Goal: Contribute content: Contribute content

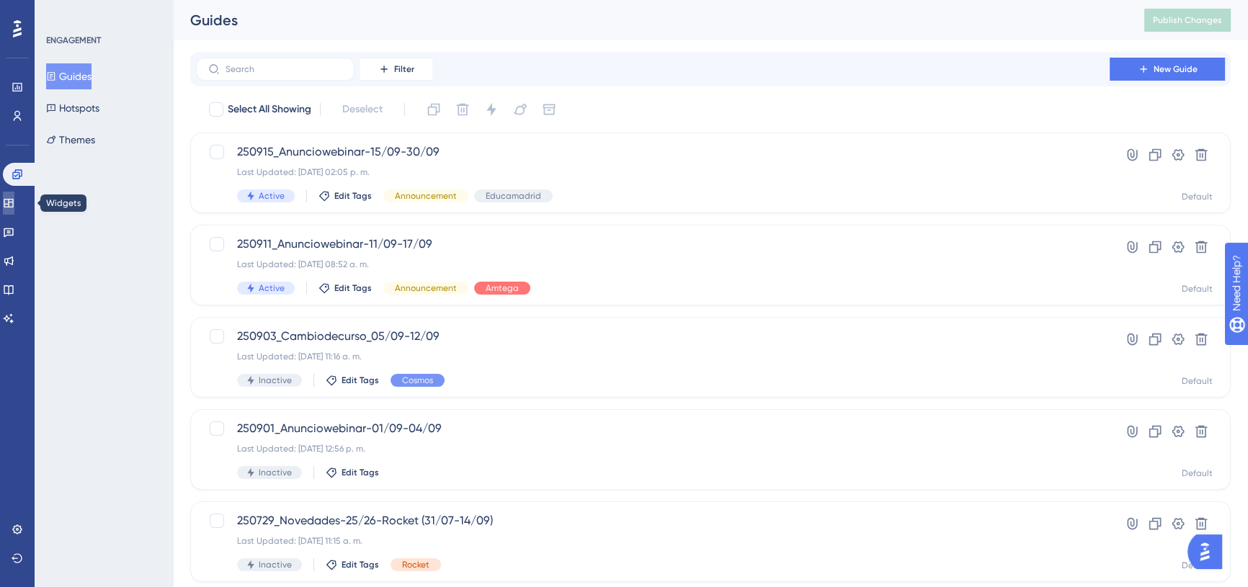
click at [11, 201] on icon at bounding box center [9, 203] width 12 height 12
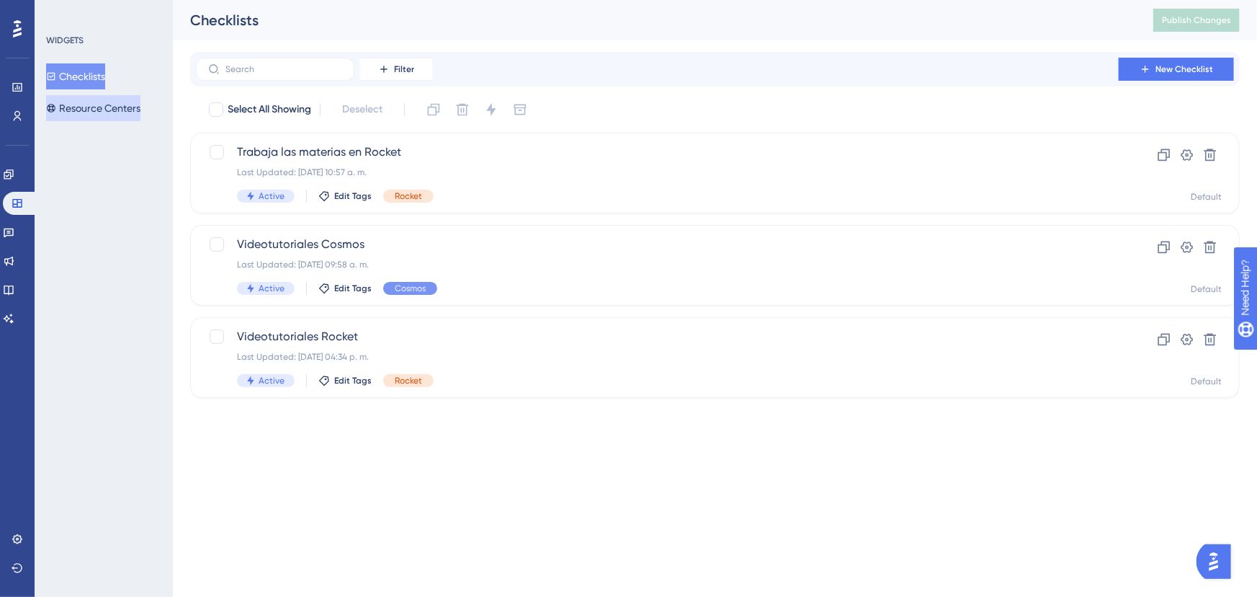
click at [93, 117] on button "Resource Centers" at bounding box center [93, 108] width 94 height 26
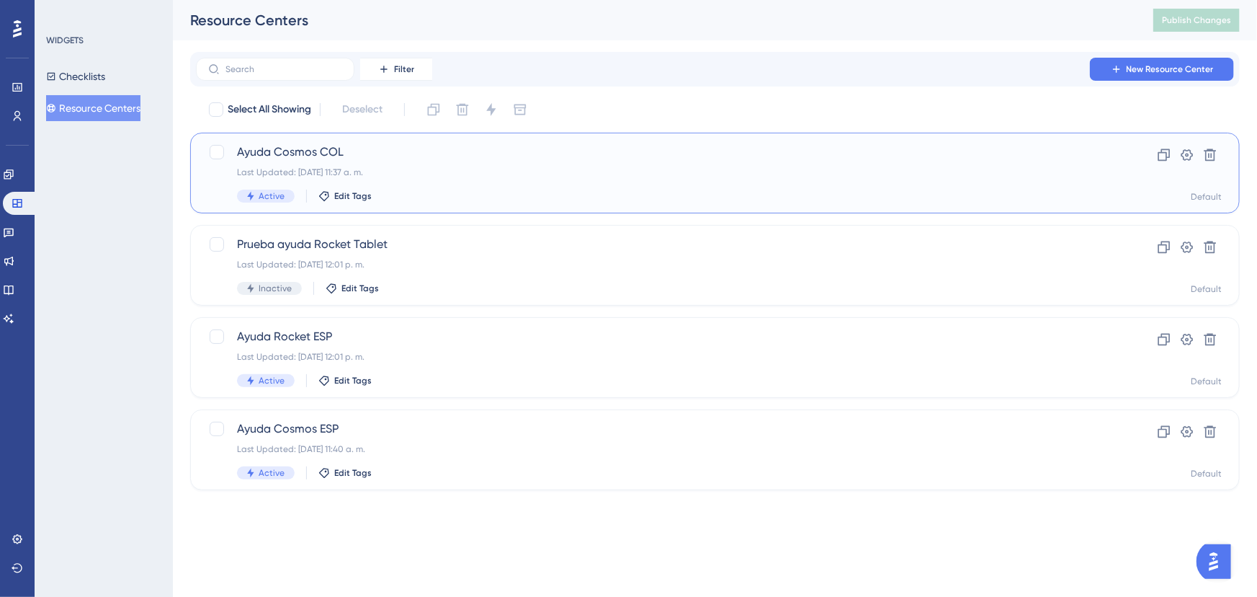
click at [891, 161] on div "Ayuda Cosmos COL Last Updated: [DATE] 11:37 a. m. Active Edit Tags" at bounding box center [657, 172] width 841 height 59
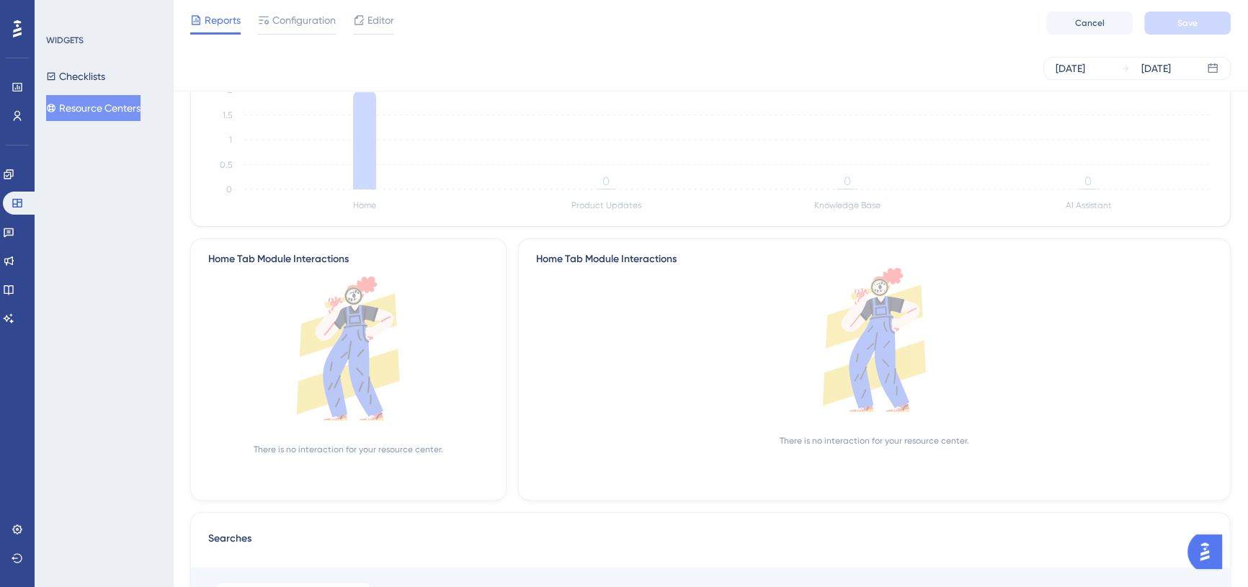
scroll to position [393, 0]
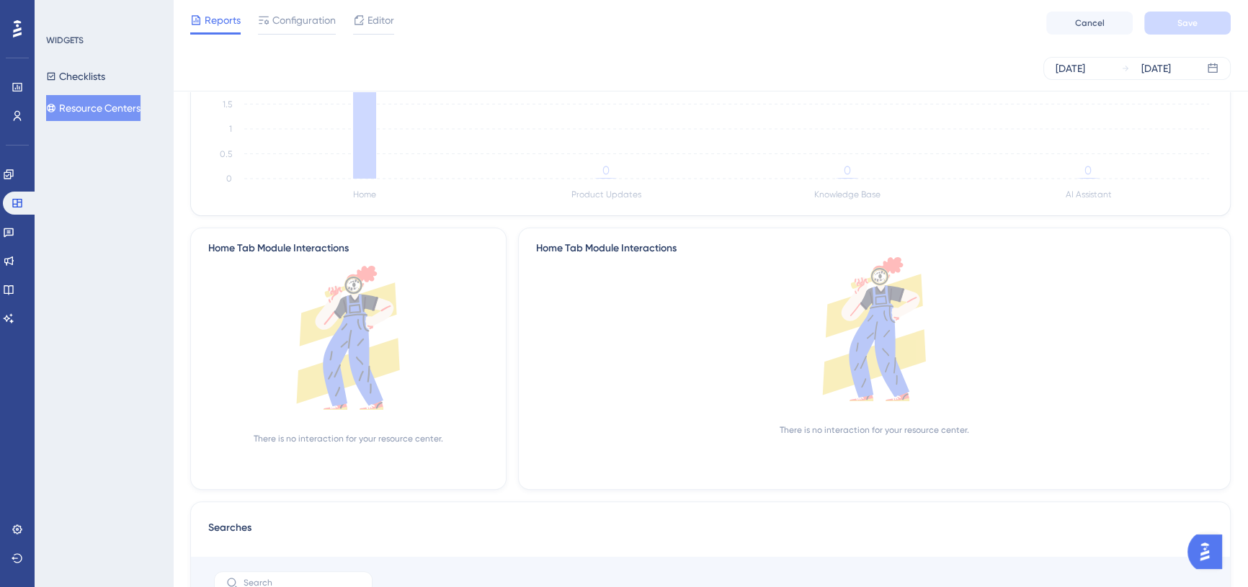
click at [336, 195] on icon "Home Product Updates Knowledge Base AI Assistant 0 0.5 1 1.5 2 2 0 0 0" at bounding box center [710, 135] width 1004 height 138
click at [363, 170] on icon at bounding box center [364, 128] width 23 height 99
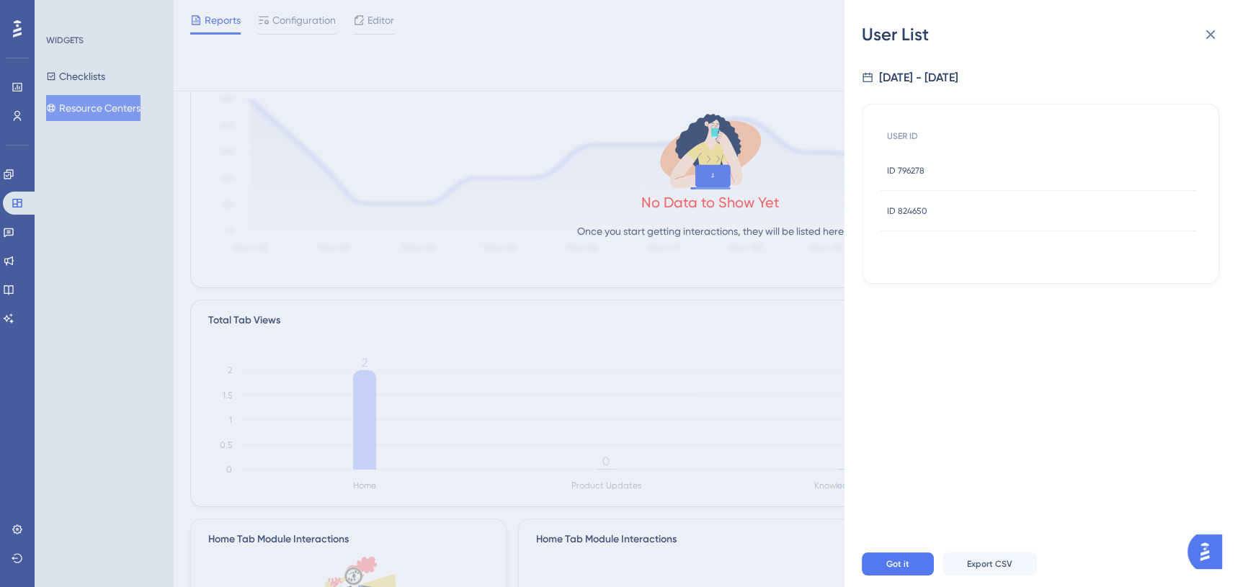
scroll to position [65, 0]
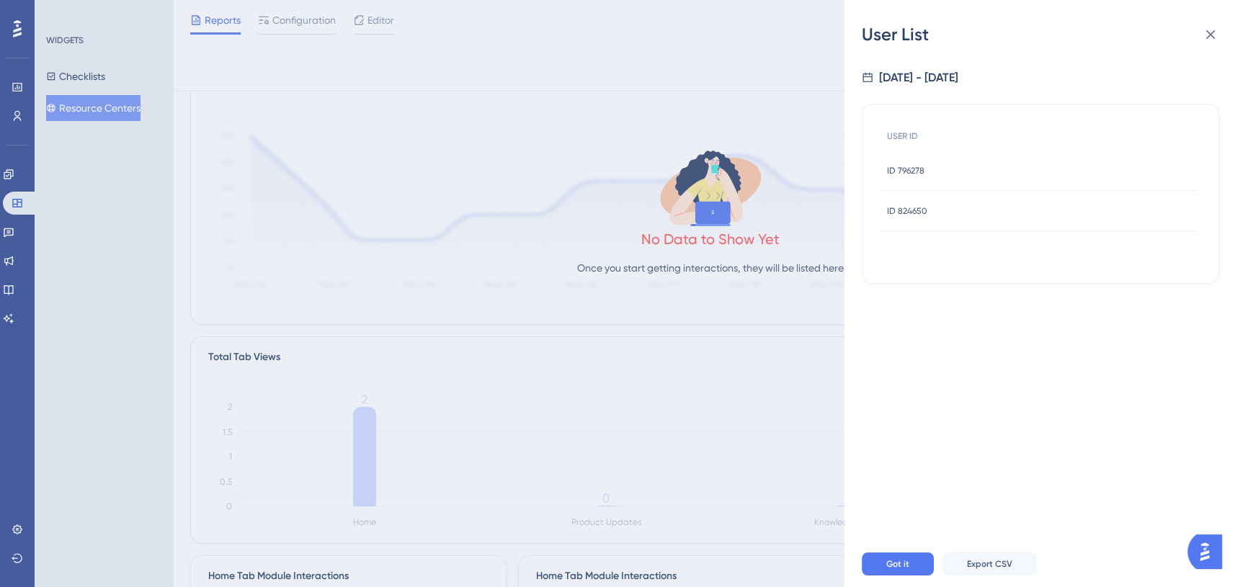
click at [626, 252] on div "User List [DATE] - [DATE] USER ID ID 796278 ID 796278 ID 824650 ID 824650 Got i…" at bounding box center [624, 293] width 1248 height 587
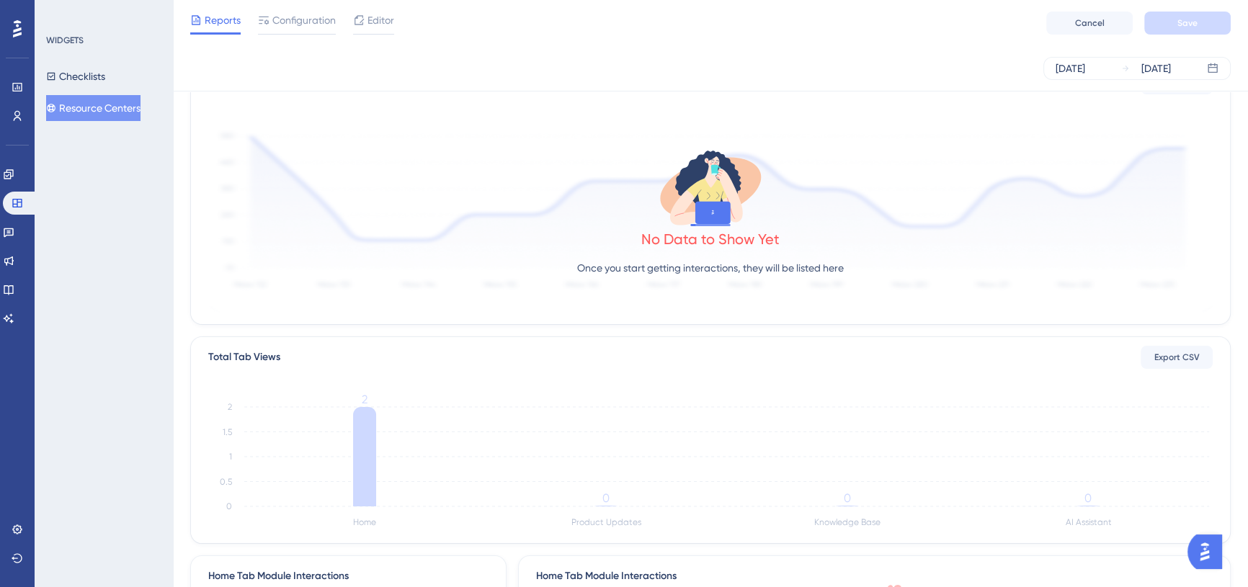
scroll to position [0, 0]
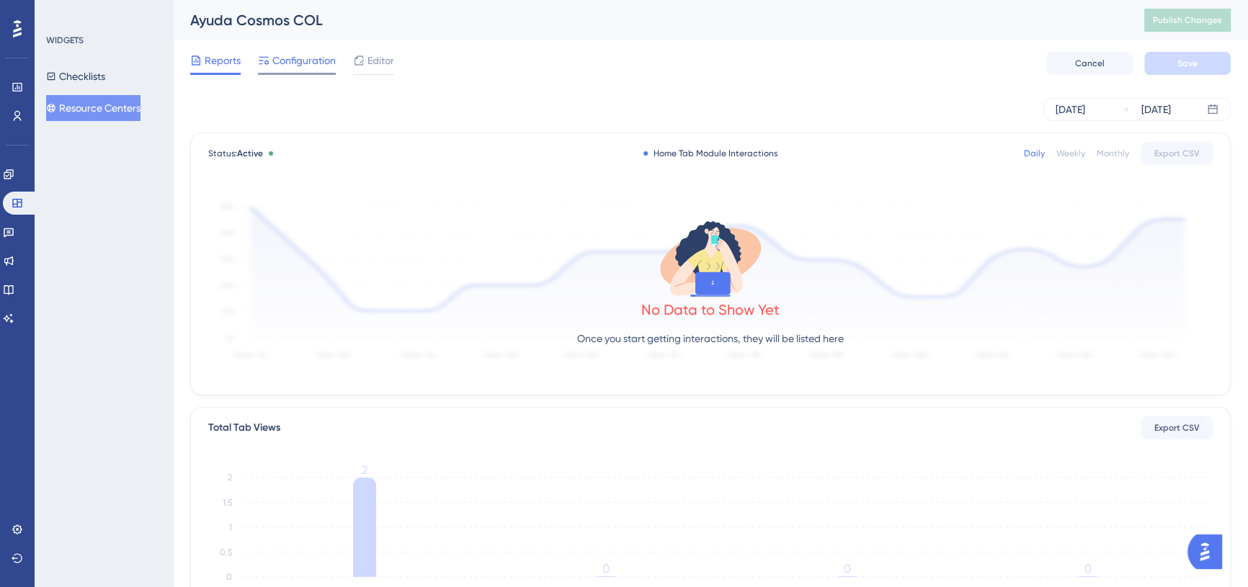
click at [311, 63] on span "Configuration" at bounding box center [303, 60] width 63 height 17
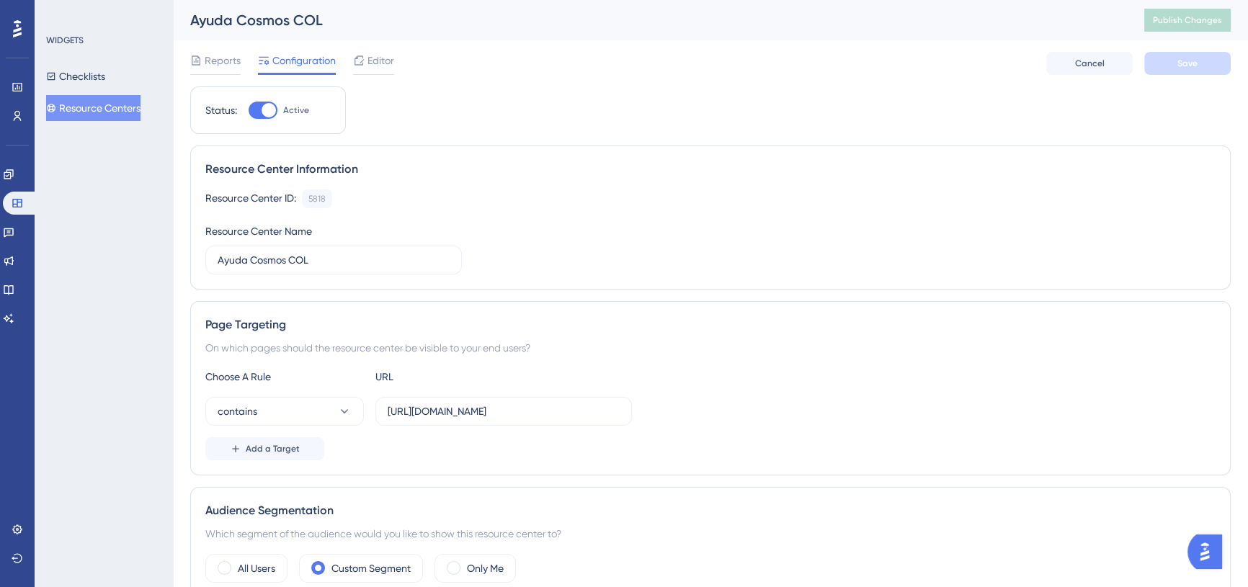
click at [106, 104] on button "Resource Centers" at bounding box center [93, 108] width 94 height 26
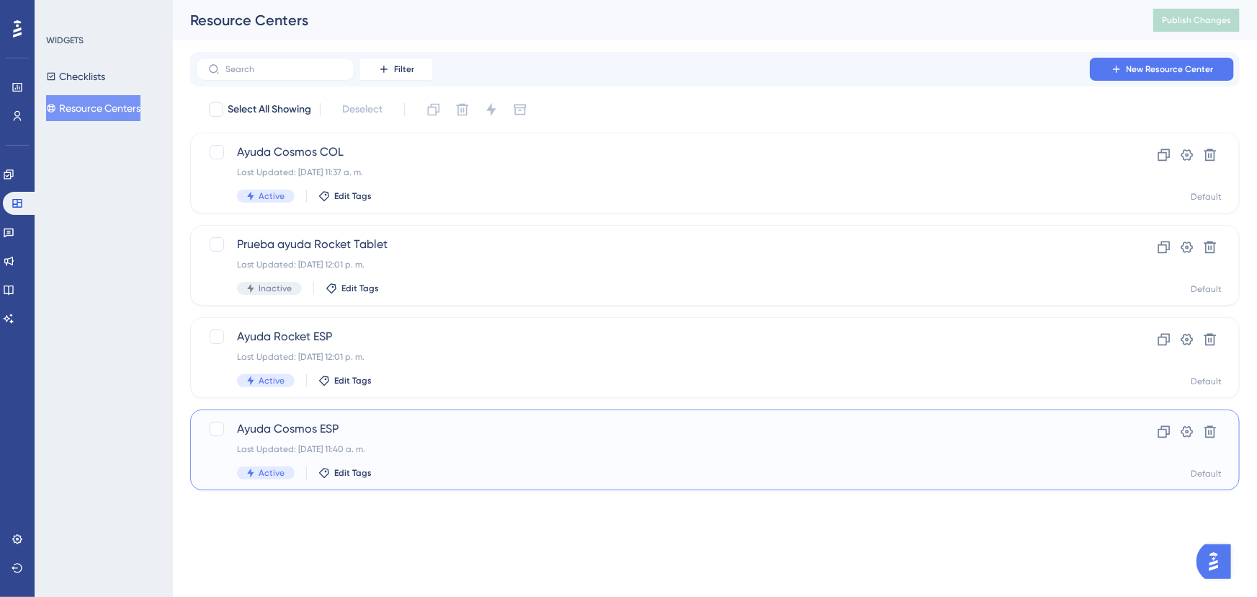
click at [473, 444] on div "Last Updated: [DATE] 11:40 a. m." at bounding box center [657, 449] width 841 height 12
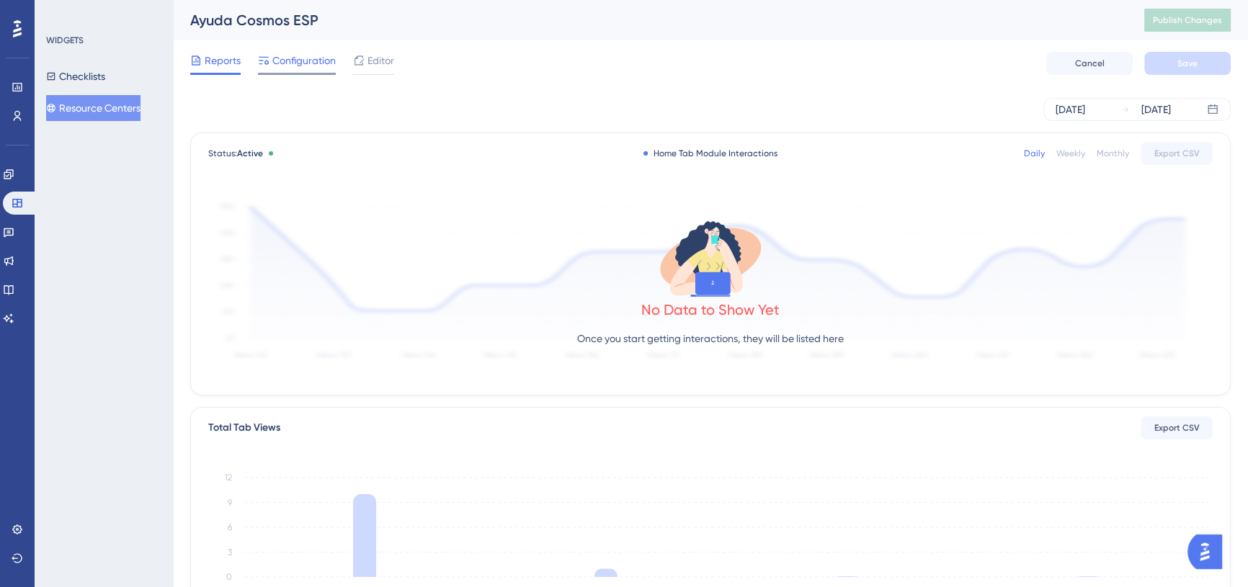
click at [309, 68] on span "Configuration" at bounding box center [303, 60] width 63 height 17
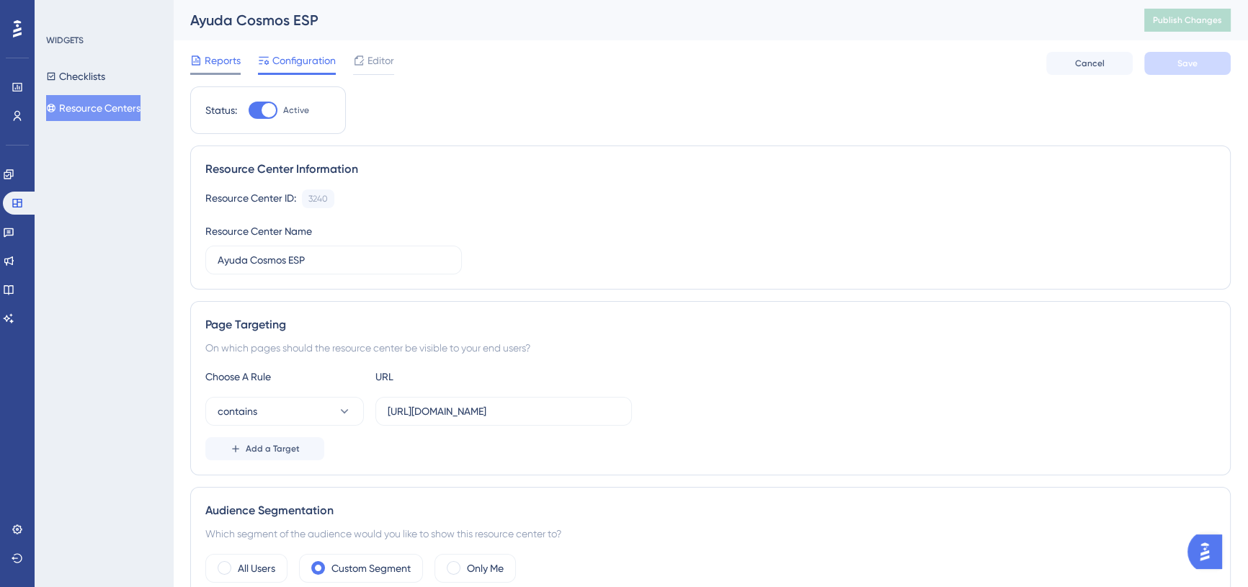
click at [214, 55] on span "Reports" at bounding box center [223, 60] width 36 height 17
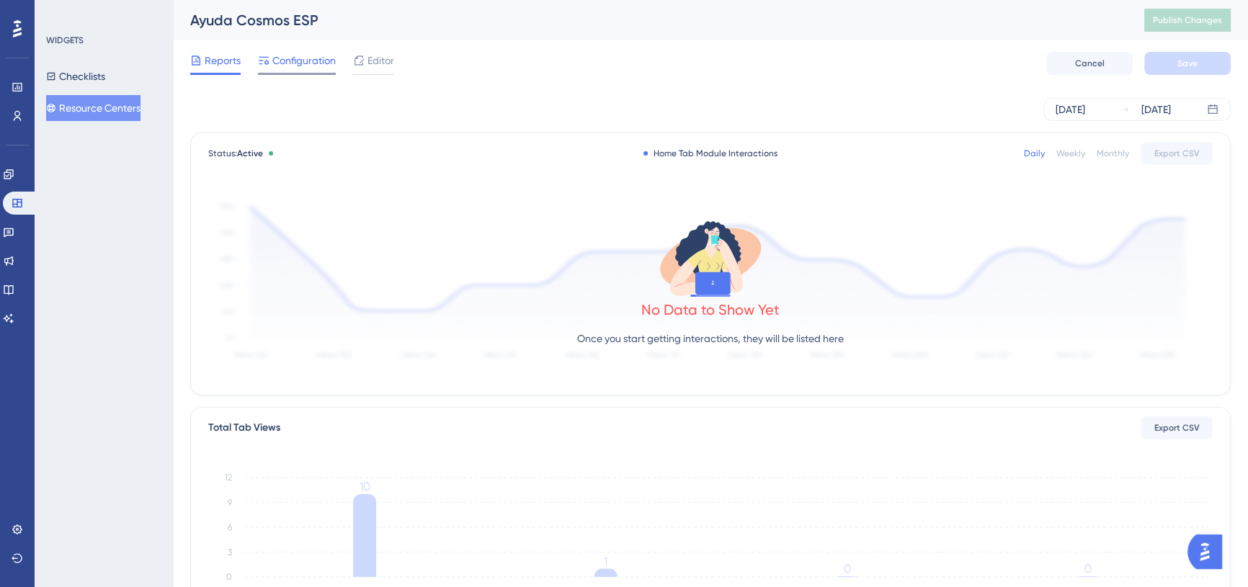
click at [320, 72] on div "Configuration" at bounding box center [297, 63] width 78 height 23
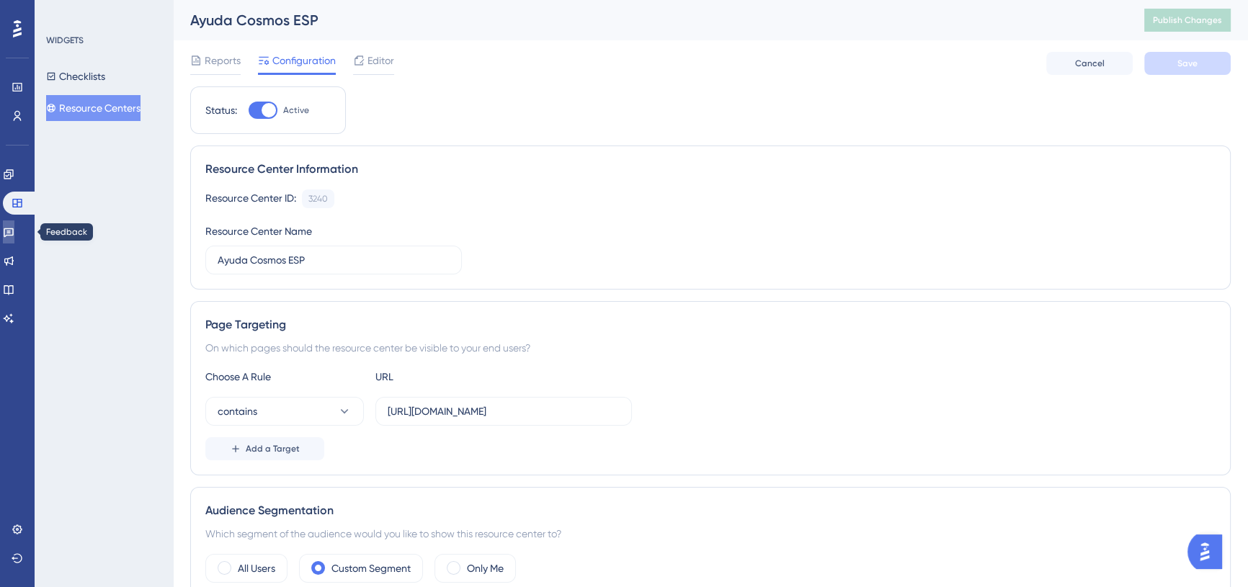
click at [14, 232] on icon at bounding box center [9, 232] width 10 height 9
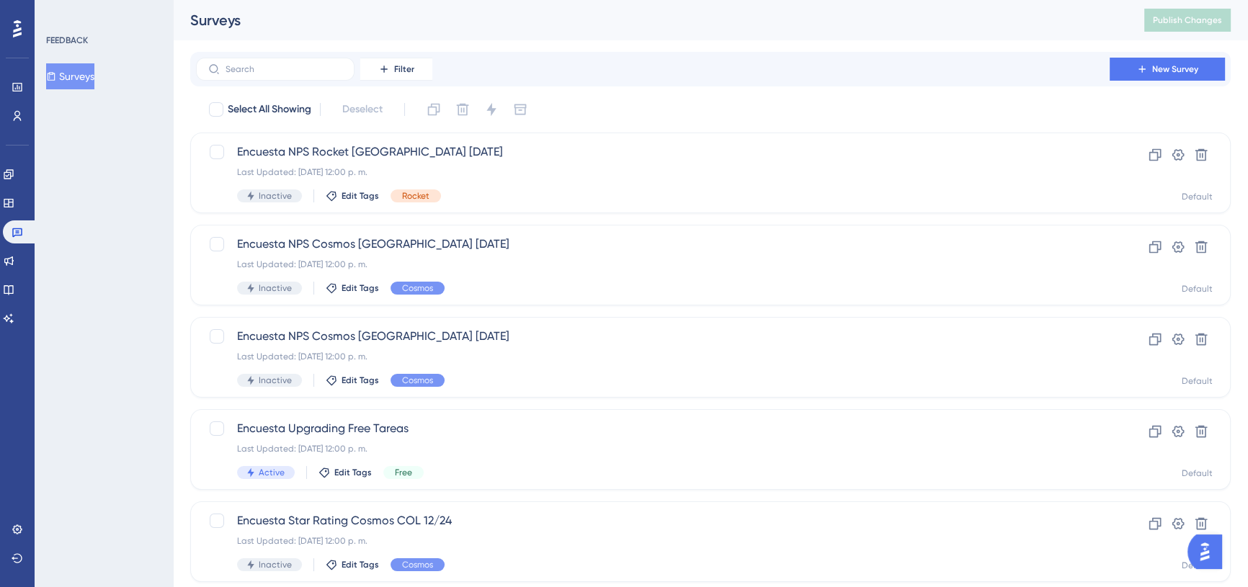
click at [17, 246] on div "Engagement Widgets Feedback Product Updates Knowledge Base AI Assistant" at bounding box center [17, 246] width 29 height 167
click at [14, 255] on icon at bounding box center [9, 261] width 12 height 12
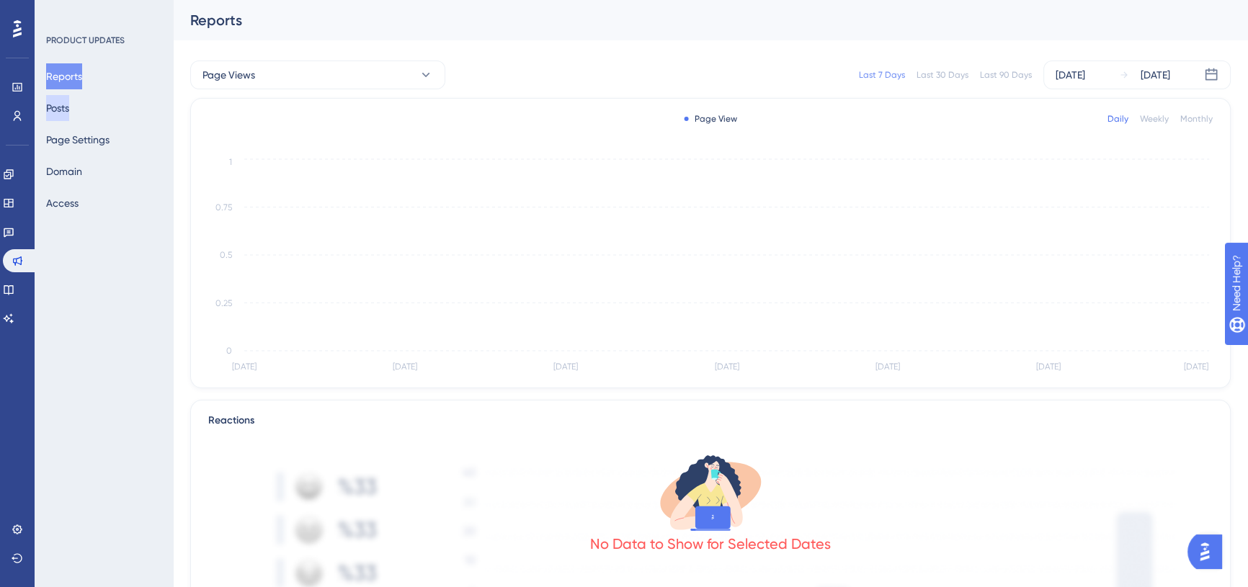
click at [61, 104] on button "Posts" at bounding box center [57, 108] width 23 height 26
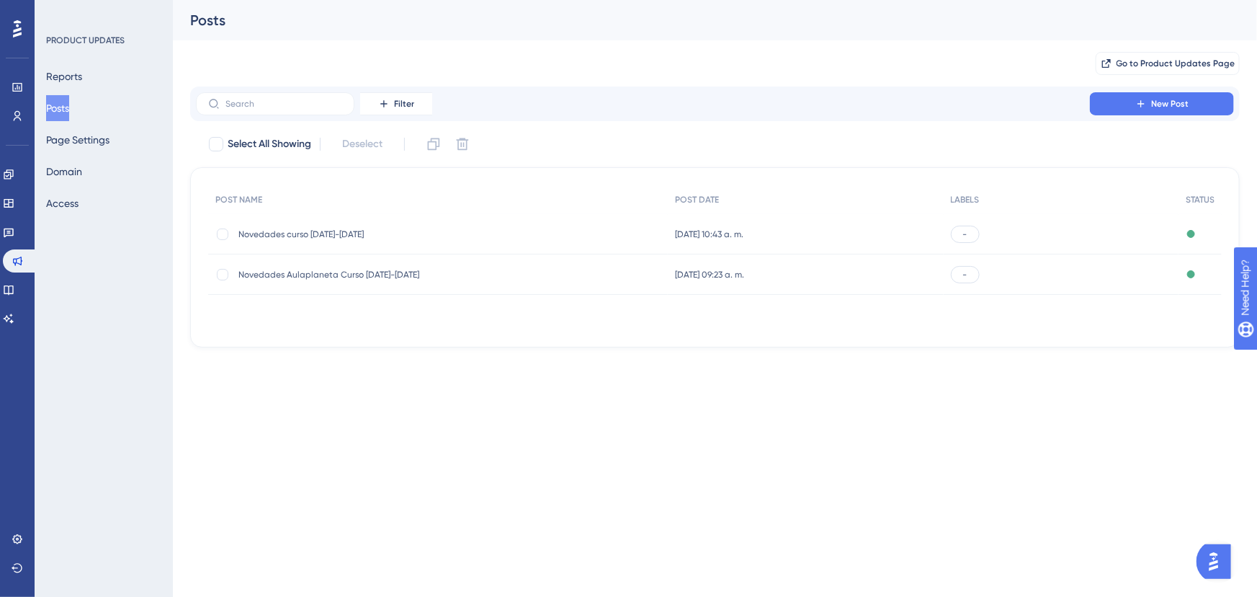
click at [325, 238] on span "Novedades curso [DATE]-[DATE]" at bounding box center [353, 234] width 231 height 12
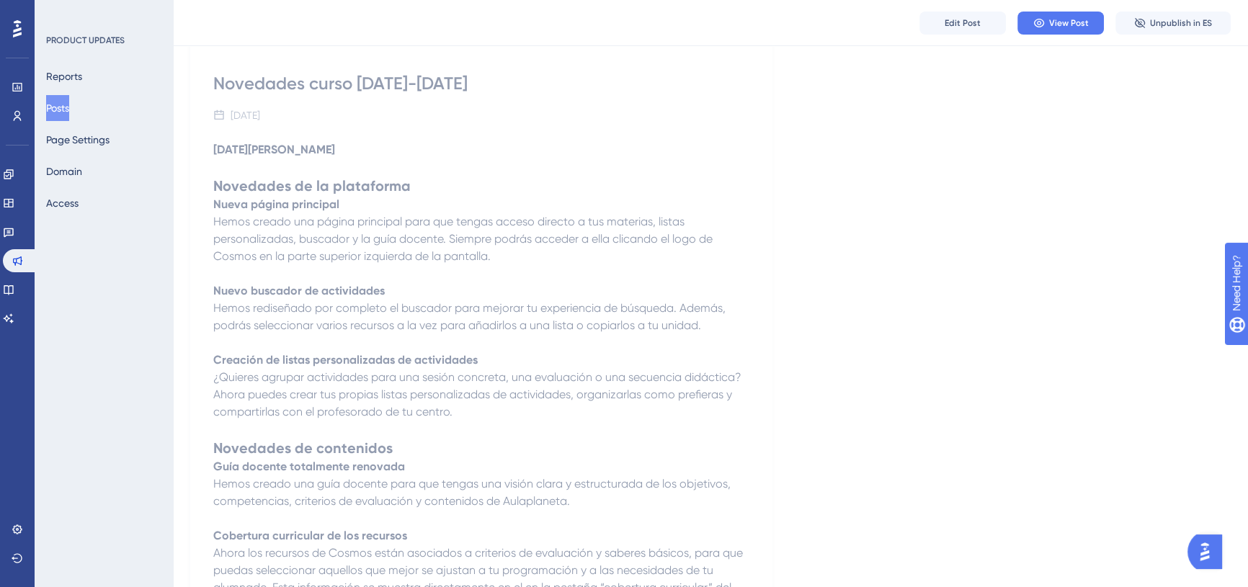
scroll to position [130, 0]
click at [305, 204] on strong "Nueva página principal" at bounding box center [276, 204] width 126 height 14
click at [430, 192] on h2 "Novedades de la plataforma" at bounding box center [481, 185] width 536 height 20
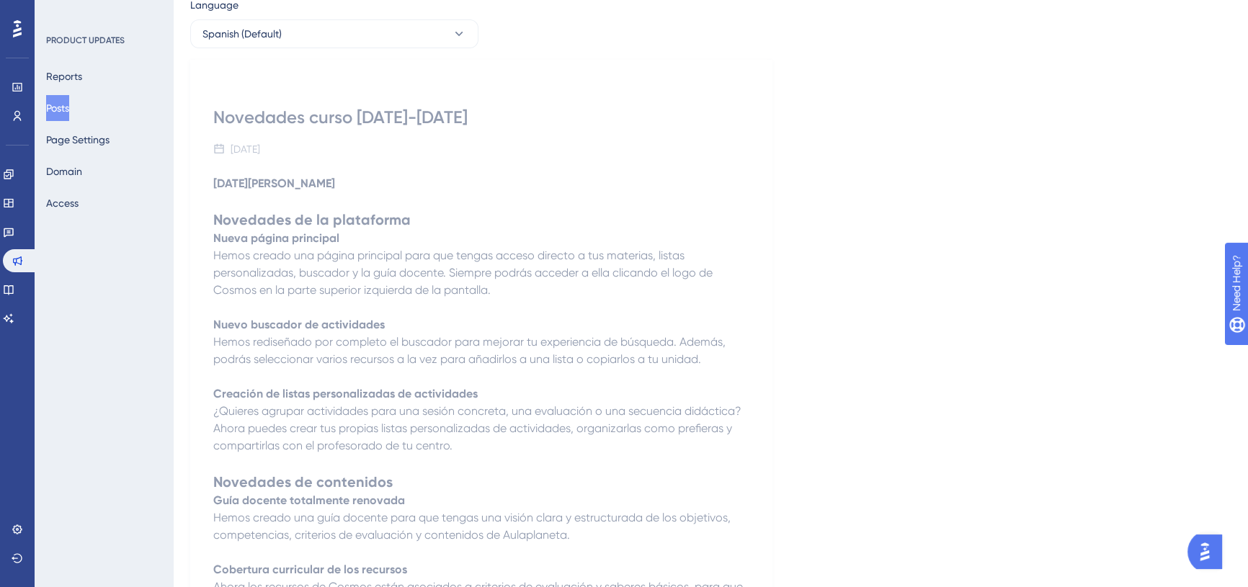
scroll to position [0, 0]
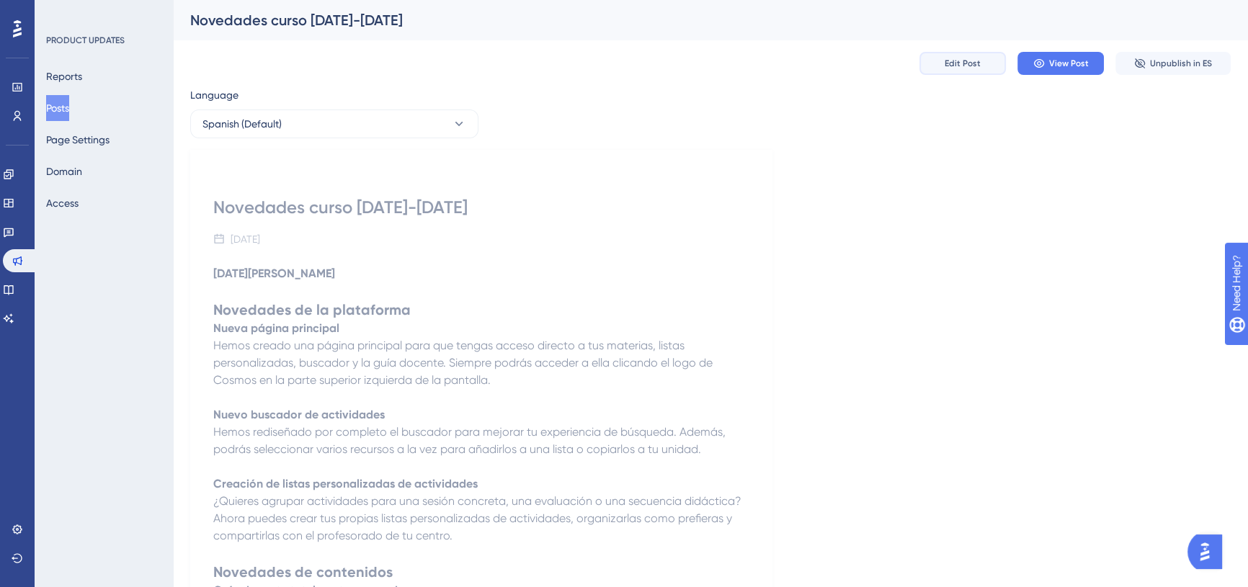
click at [994, 58] on button "Edit Post" at bounding box center [962, 63] width 86 height 23
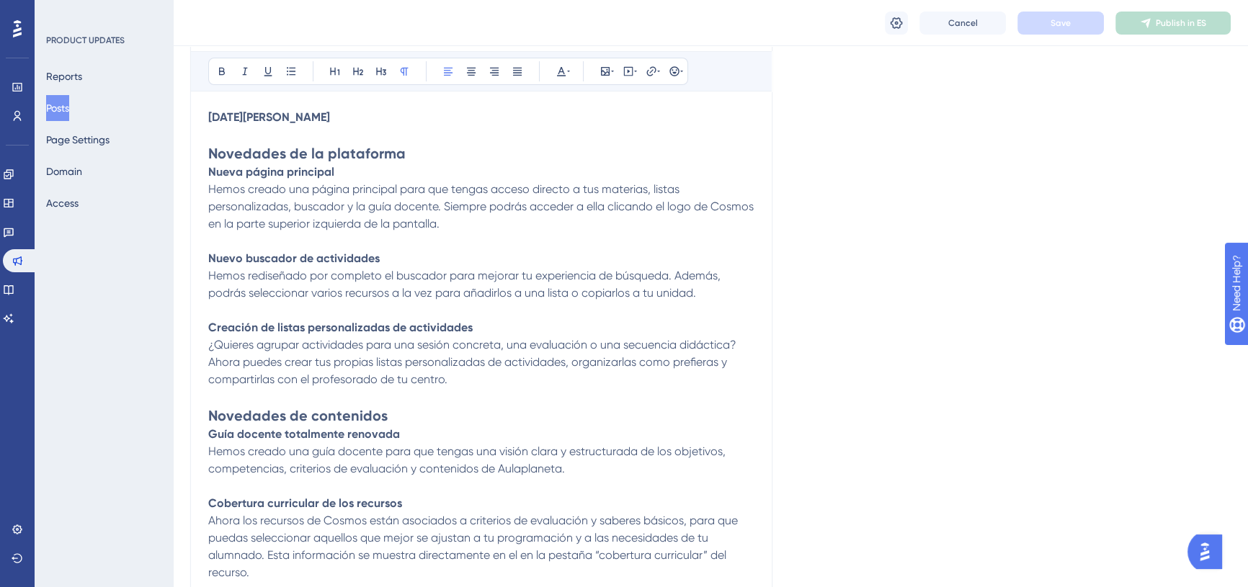
scroll to position [179, 0]
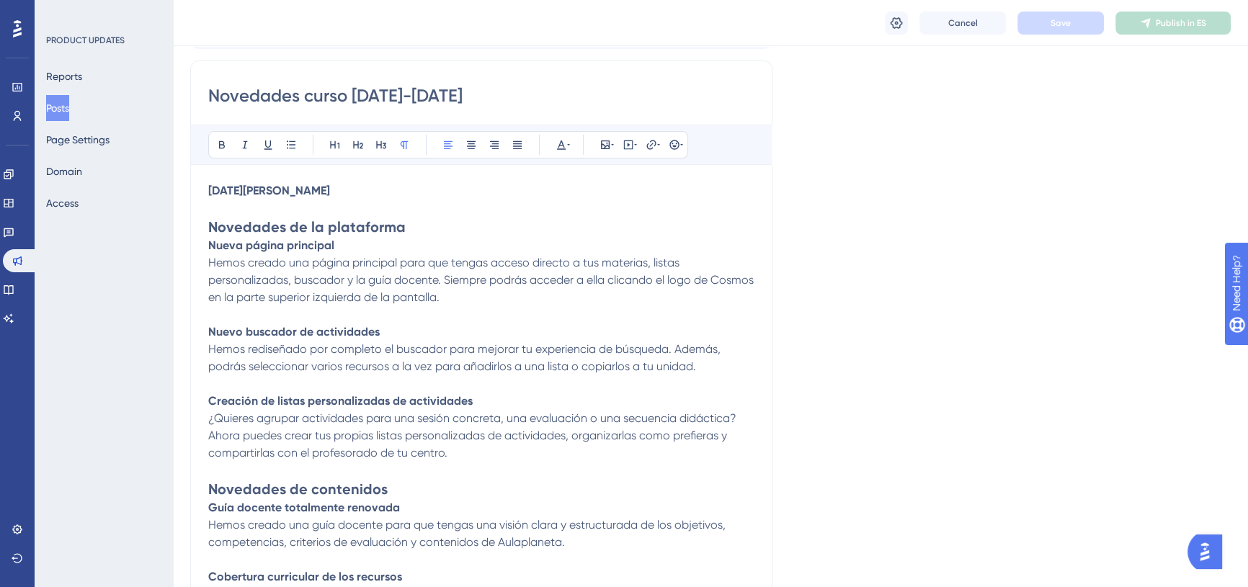
click at [260, 251] on strong "Nueva página principal" at bounding box center [271, 245] width 126 height 14
click at [264, 247] on strong "Nueva página principal" at bounding box center [271, 245] width 126 height 14
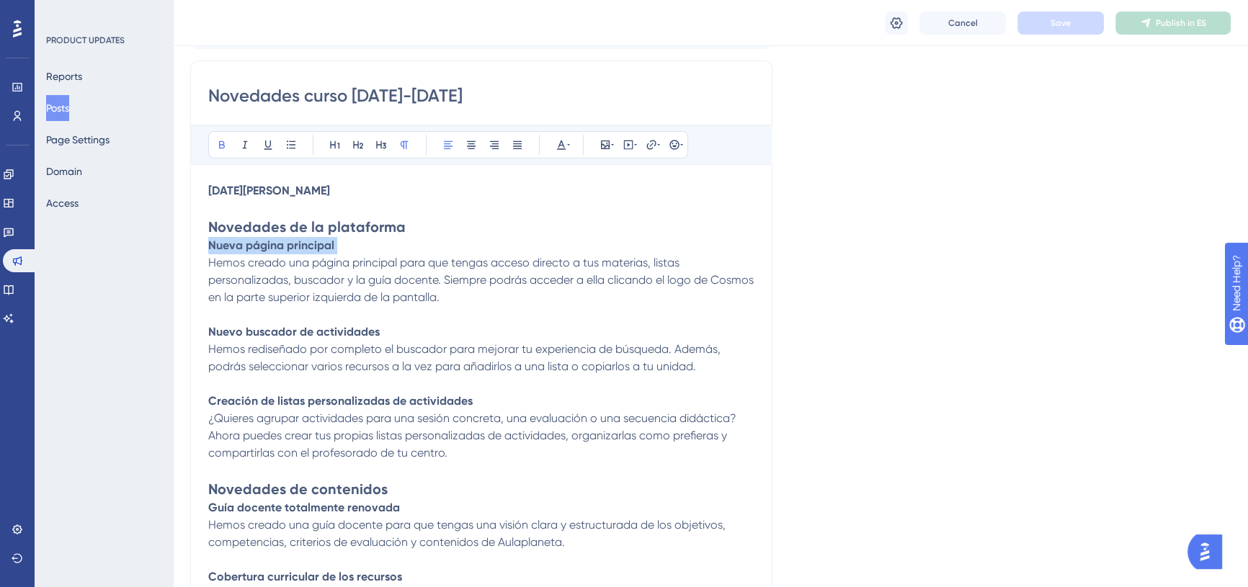
click at [264, 247] on strong "Nueva página principal" at bounding box center [271, 245] width 126 height 14
click at [264, 245] on strong "Nueva página principal" at bounding box center [271, 245] width 126 height 14
drag, startPoint x: 341, startPoint y: 245, endPoint x: 203, endPoint y: 246, distance: 137.6
click at [203, 246] on div "Novedades curso [DATE]-[DATE] Bold Italic Underline Bullet Point Heading 1 Head…" at bounding box center [481, 505] width 582 height 889
click at [220, 148] on icon at bounding box center [222, 145] width 6 height 8
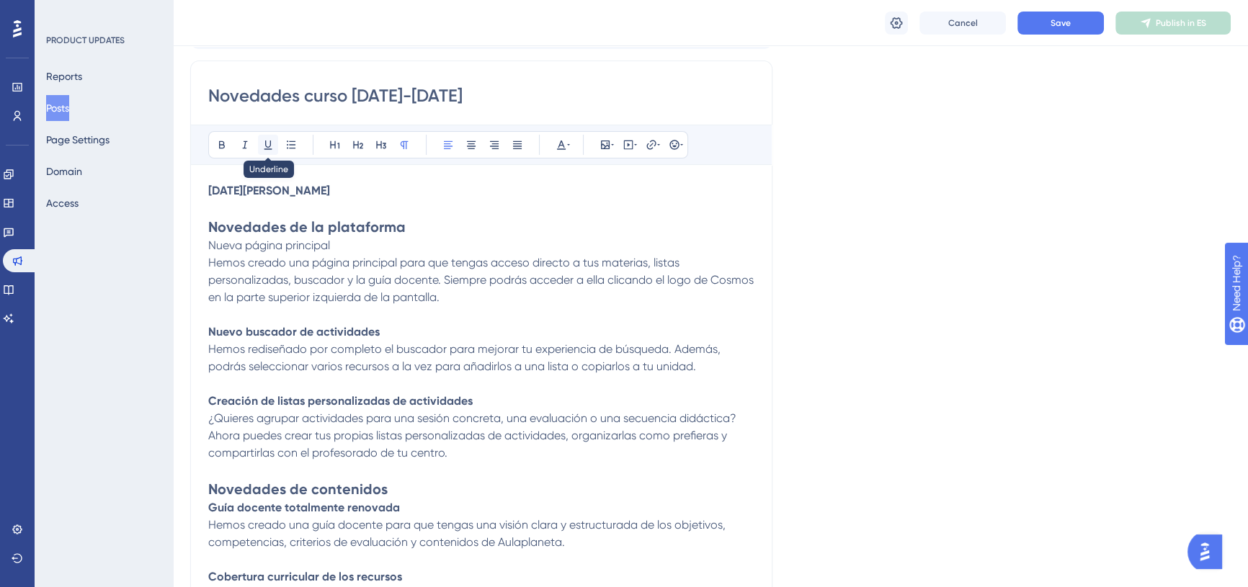
click at [270, 148] on icon at bounding box center [268, 145] width 12 height 12
click at [511, 252] on p "Nueva página principal Hemos creado una página principal para que tengas acceso…" at bounding box center [481, 271] width 546 height 69
click at [332, 331] on strong "Nuevo buscador de actividades" at bounding box center [293, 332] width 171 height 14
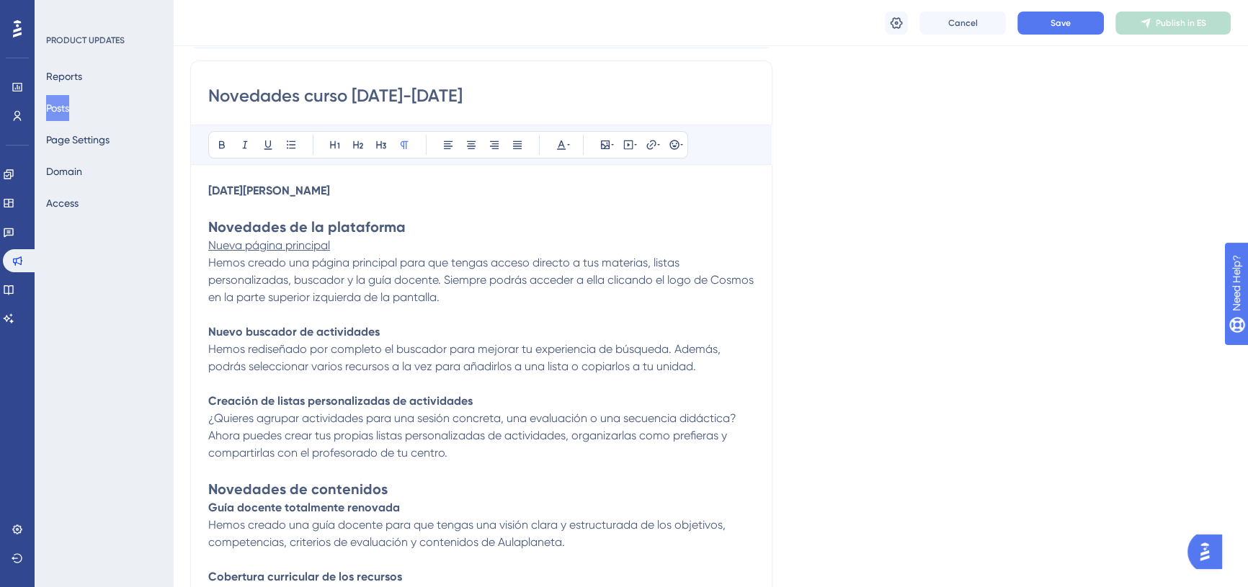
click at [540, 317] on p at bounding box center [481, 314] width 546 height 17
drag, startPoint x: 366, startPoint y: 331, endPoint x: 209, endPoint y: 331, distance: 157.1
click at [209, 331] on p "Nuevo buscador de actividades Hemos rediseñado por completo el buscador para me…" at bounding box center [481, 349] width 546 height 52
click at [218, 143] on icon at bounding box center [222, 145] width 12 height 12
click at [259, 140] on button at bounding box center [268, 145] width 20 height 20
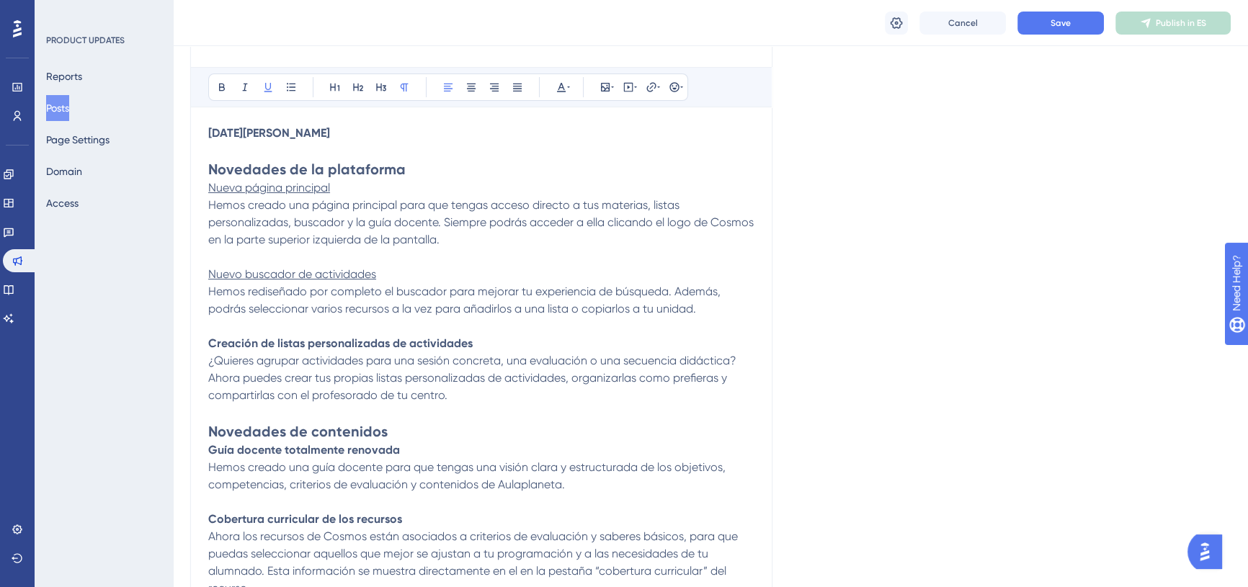
scroll to position [310, 0]
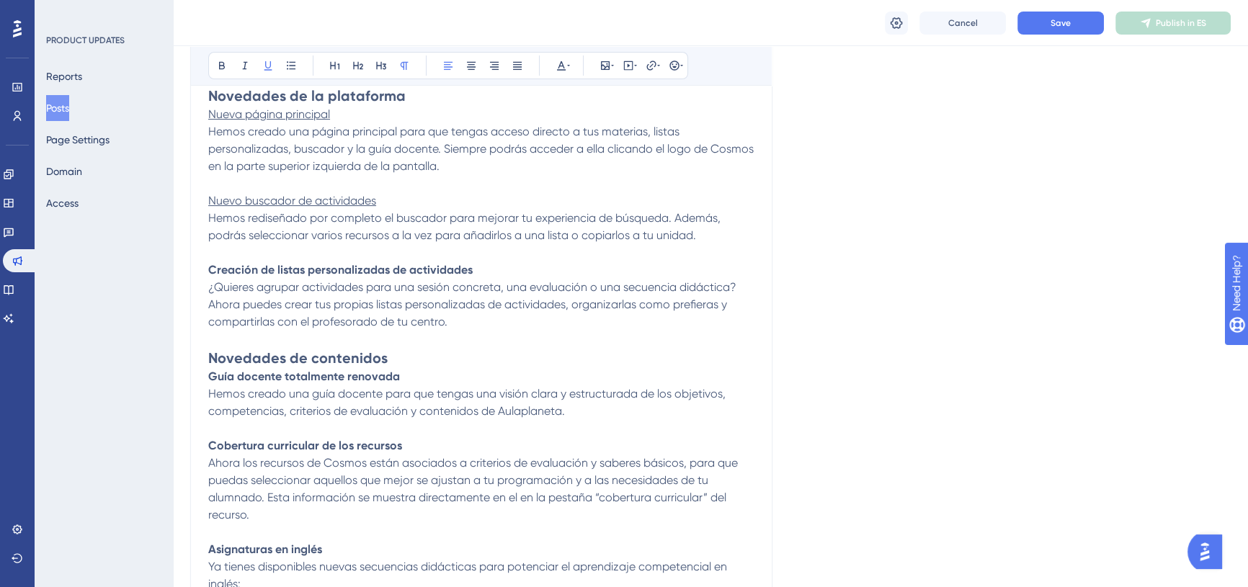
click at [318, 267] on strong "Creación de listas personalizadas de actividades" at bounding box center [340, 270] width 264 height 14
click at [333, 288] on span "¿Quieres agrupar actividades para una sesión concreta, una evaluación o una sec…" at bounding box center [473, 304] width 531 height 48
drag, startPoint x: 393, startPoint y: 270, endPoint x: 202, endPoint y: 267, distance: 191.0
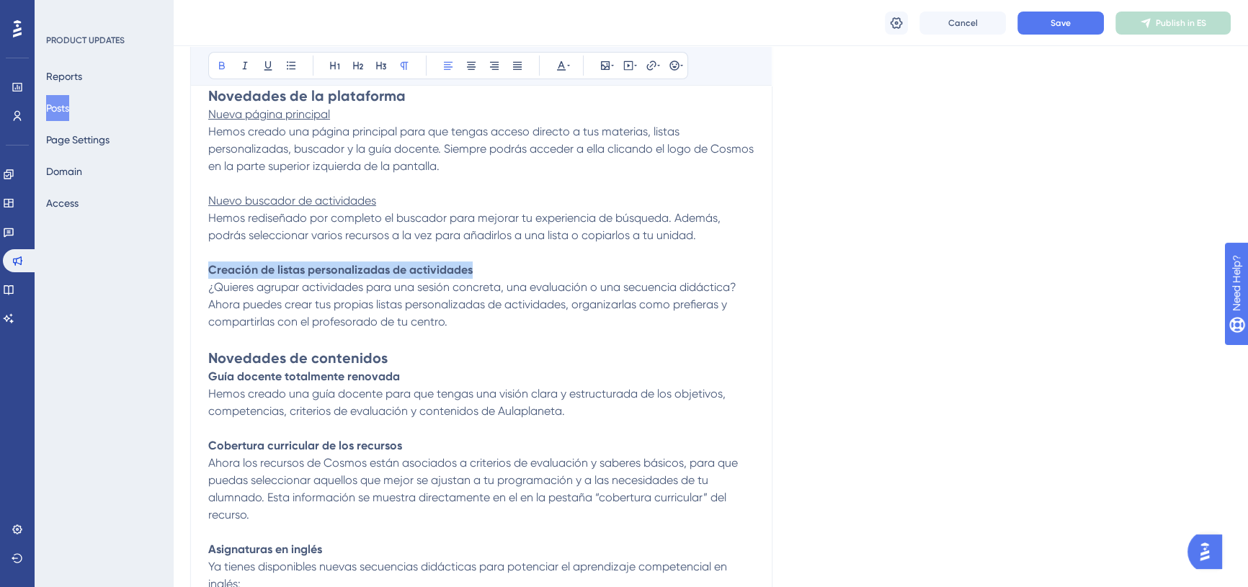
click at [202, 267] on div "Novedades curso [DATE]-[DATE] Bold Italic Underline Bullet Point Heading 1 Head…" at bounding box center [481, 373] width 582 height 889
click at [222, 68] on icon at bounding box center [222, 66] width 12 height 12
click at [269, 62] on icon at bounding box center [268, 66] width 12 height 12
click at [374, 375] on strong "Guía docente totalmente renovada" at bounding box center [304, 377] width 192 height 14
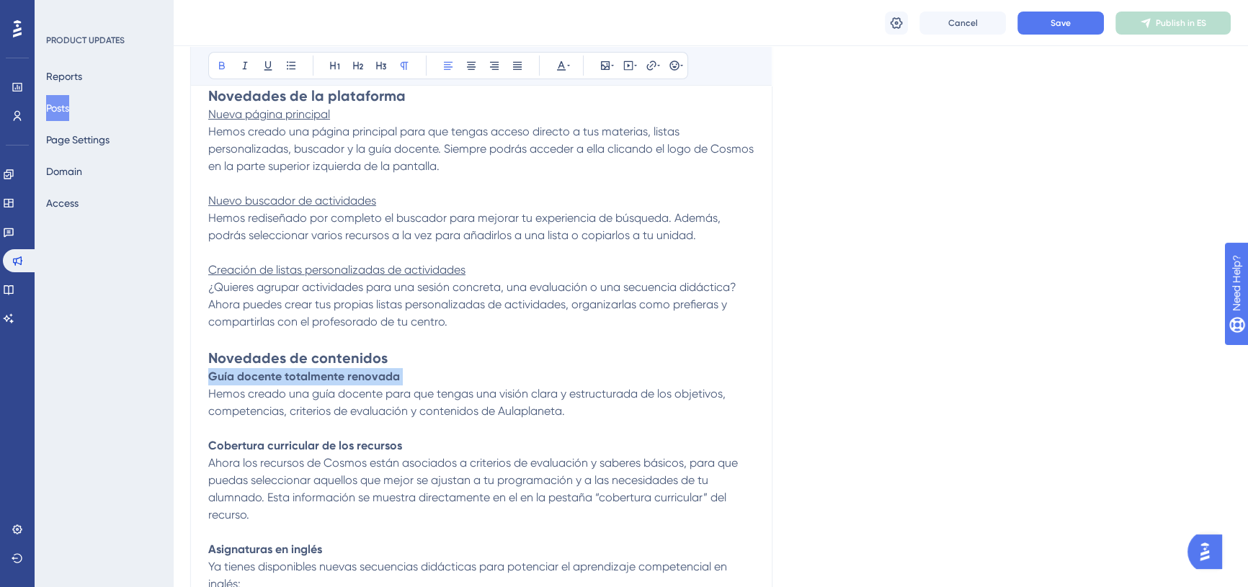
click at [374, 375] on strong "Guía docente totalmente renovada" at bounding box center [304, 377] width 192 height 14
click at [418, 382] on p "Guía docente totalmente renovada Hemos creado una guía docente para que tengas …" at bounding box center [481, 394] width 546 height 52
drag, startPoint x: 382, startPoint y: 380, endPoint x: 206, endPoint y: 375, distance: 175.9
click at [206, 375] on div "Novedades curso [DATE]-[DATE] Bold Italic Underline Bullet Point Heading 1 Head…" at bounding box center [481, 373] width 582 height 889
click at [226, 70] on icon at bounding box center [222, 66] width 12 height 12
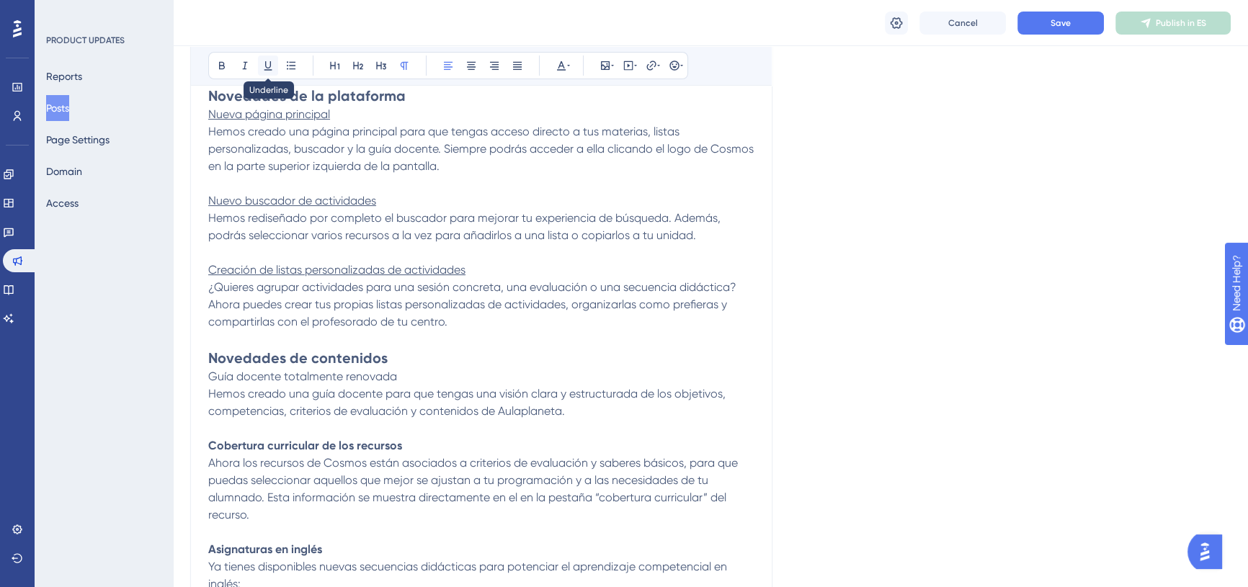
click at [268, 68] on icon at bounding box center [268, 66] width 12 height 12
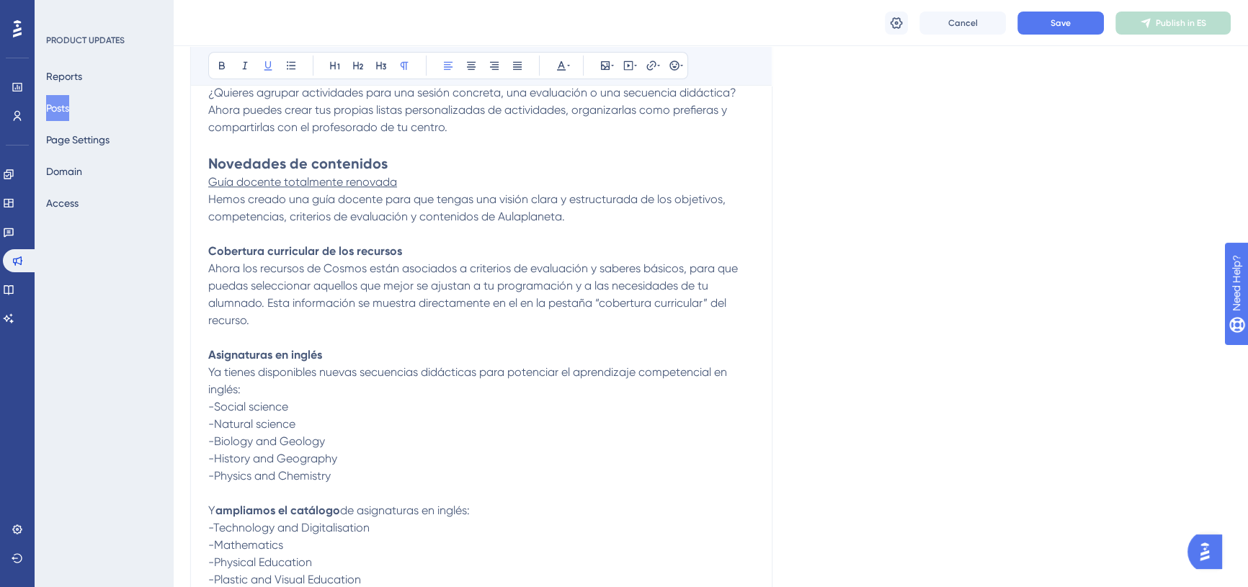
scroll to position [506, 0]
click at [324, 251] on strong "Cobertura curricular de los recursos" at bounding box center [305, 250] width 194 height 14
click at [415, 251] on p "Cobertura curricular de los recursos Ahora los recursos de Cosmos están asociad…" at bounding box center [481, 284] width 546 height 86
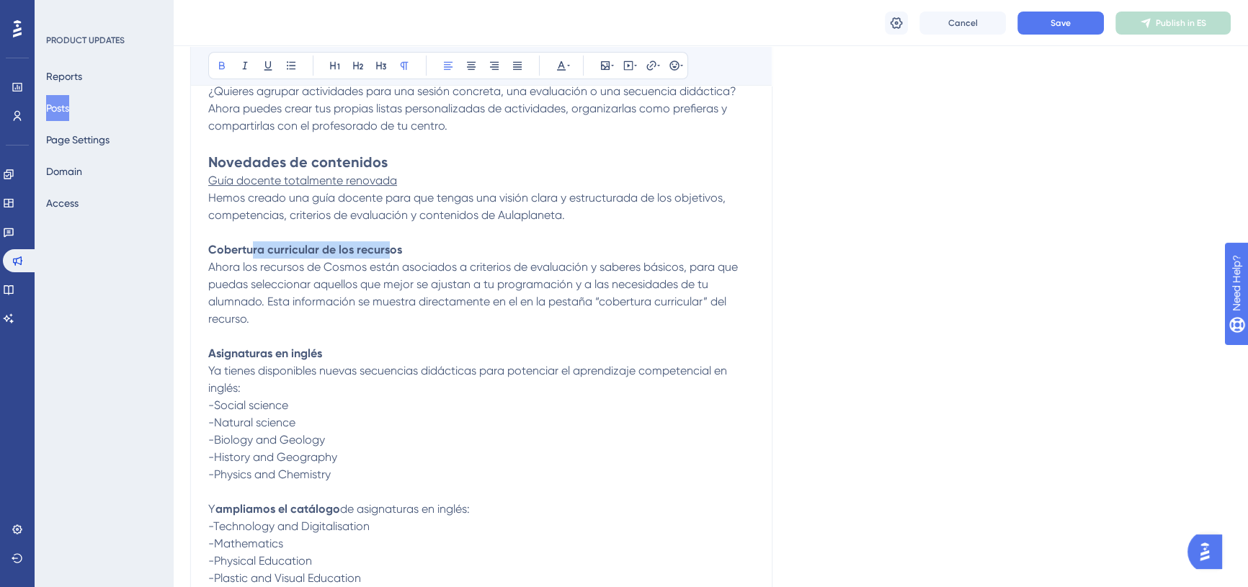
drag, startPoint x: 334, startPoint y: 251, endPoint x: 416, endPoint y: 251, distance: 81.4
click at [252, 254] on strong "Cobertura curricular de los recursos" at bounding box center [305, 250] width 194 height 14
click at [433, 251] on p "Cobertura curricular de los recursos Ahora los recursos de Cosmos están asociad…" at bounding box center [481, 284] width 546 height 86
drag, startPoint x: 433, startPoint y: 251, endPoint x: 210, endPoint y: 251, distance: 222.6
click at [210, 251] on p "Cobertura curricular de los recursos Ahora los recursos de Cosmos están asociad…" at bounding box center [481, 284] width 546 height 86
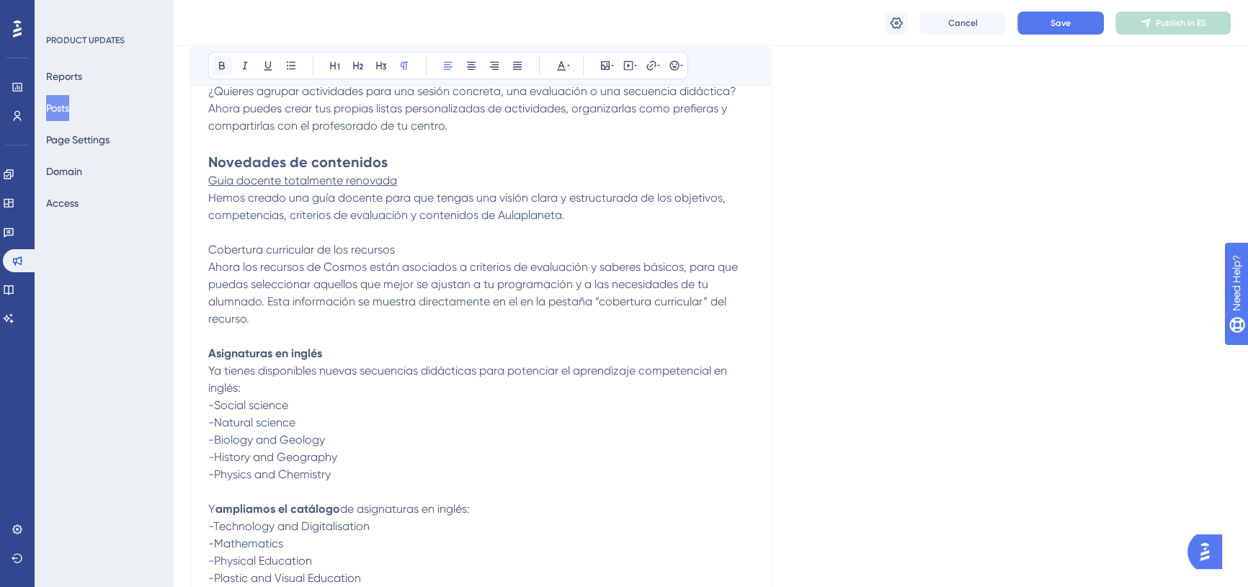
click at [223, 67] on icon at bounding box center [222, 66] width 12 height 12
click at [273, 73] on button at bounding box center [268, 65] width 20 height 20
click at [364, 331] on p at bounding box center [481, 336] width 546 height 17
drag, startPoint x: 360, startPoint y: 347, endPoint x: 210, endPoint y: 347, distance: 149.9
click at [210, 347] on p "Asignaturas en inglés Ya tienes disponibles nuevas secuencias didácticas para p…" at bounding box center [481, 371] width 546 height 52
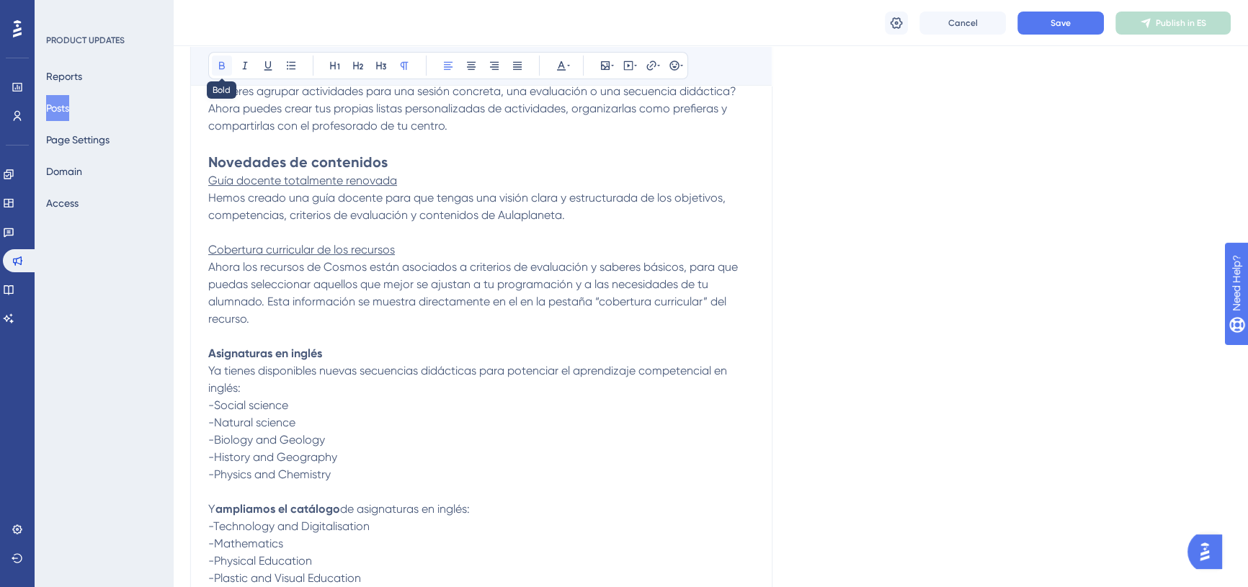
click at [229, 66] on button at bounding box center [222, 65] width 20 height 20
click at [267, 68] on icon at bounding box center [268, 66] width 12 height 12
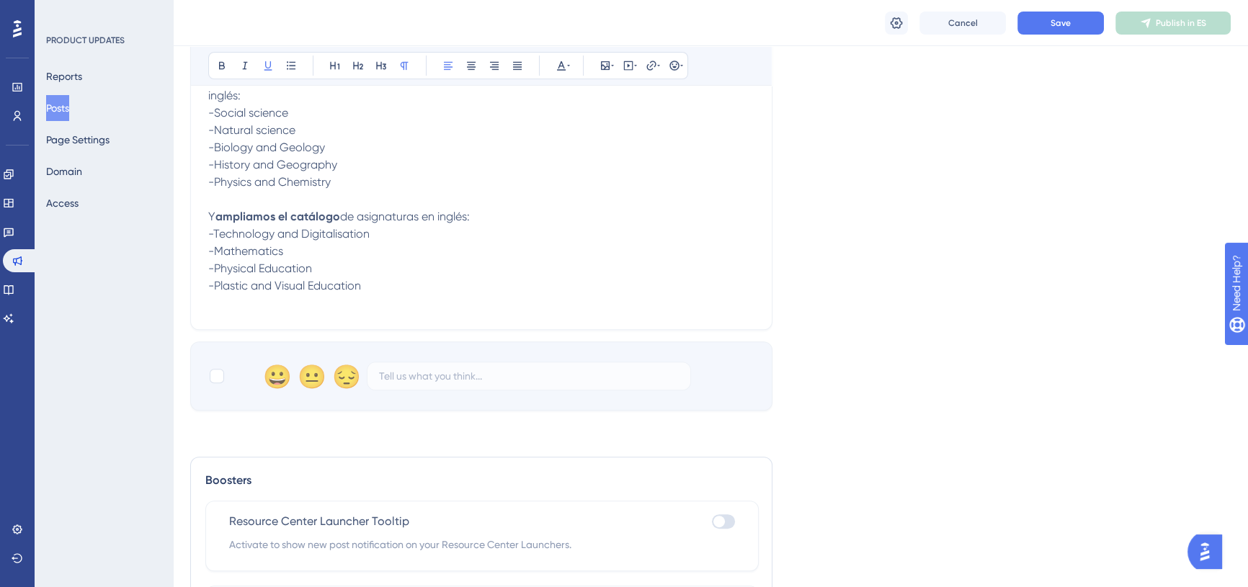
scroll to position [834, 0]
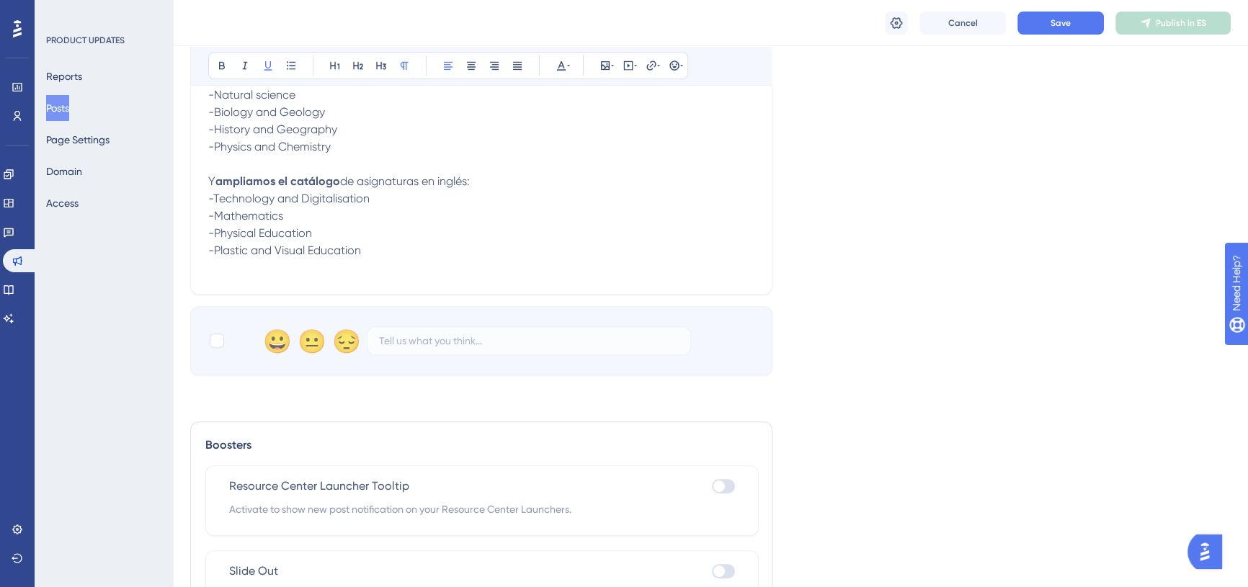
click at [404, 256] on p "-Plastic and Visual Education" at bounding box center [481, 250] width 546 height 17
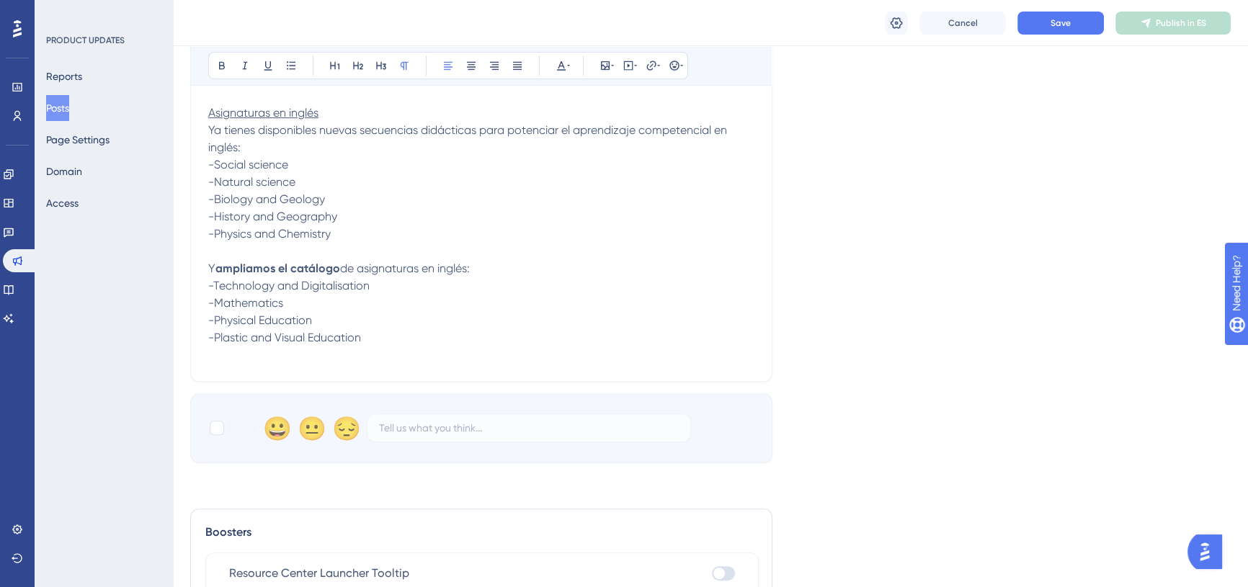
scroll to position [637, 0]
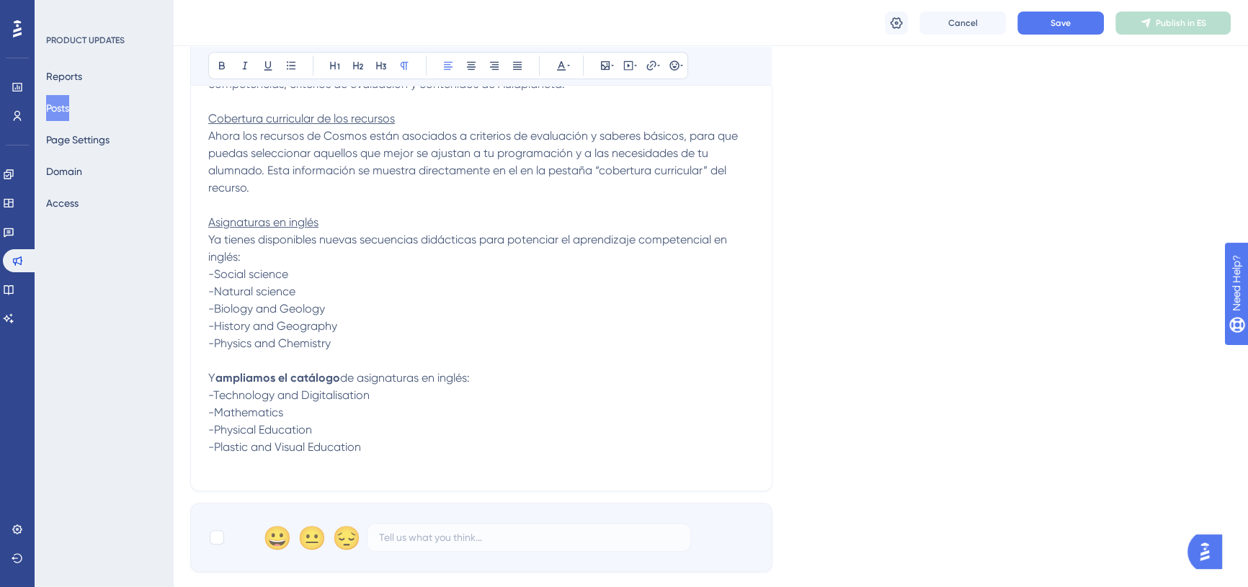
click at [595, 307] on p "-Biology and Geology" at bounding box center [481, 308] width 546 height 17
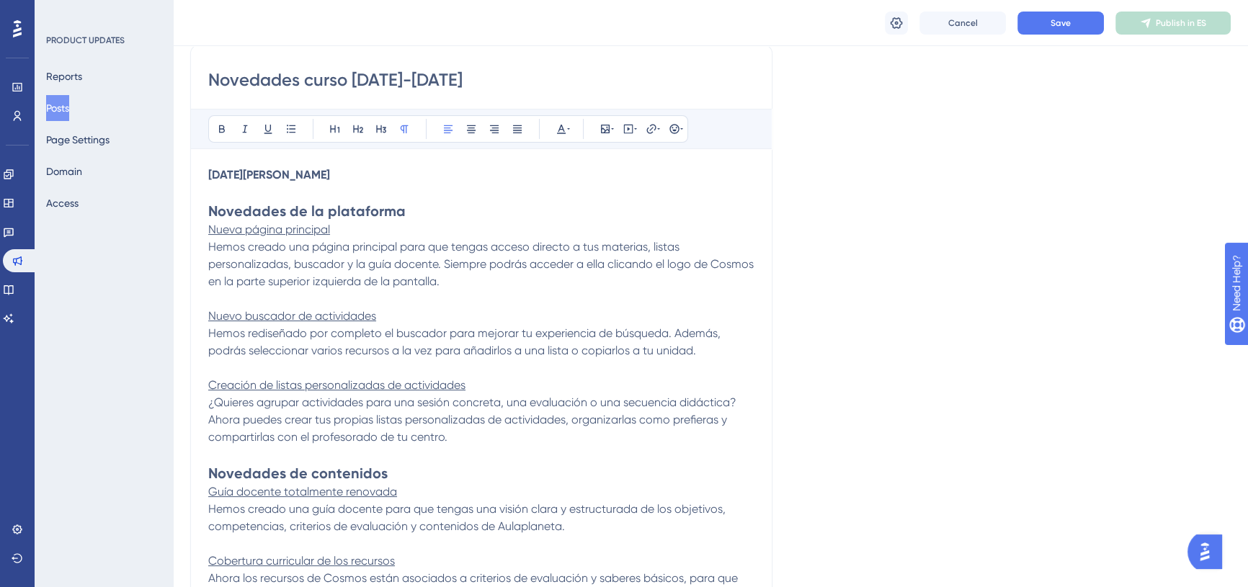
scroll to position [48, 0]
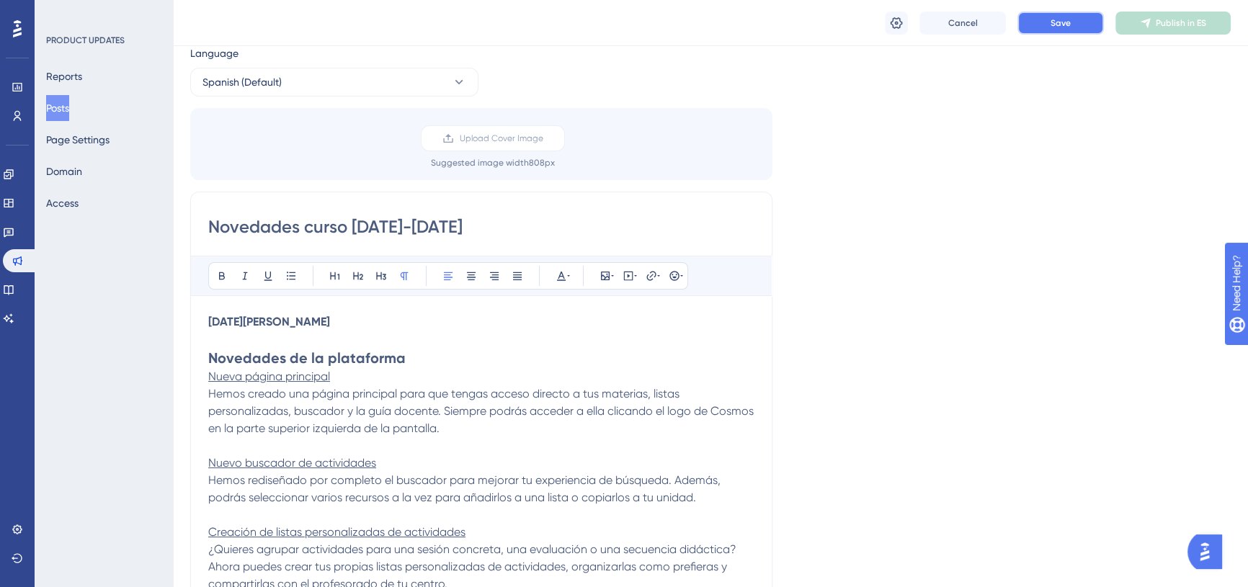
click at [1072, 23] on button "Save" at bounding box center [1060, 23] width 86 height 23
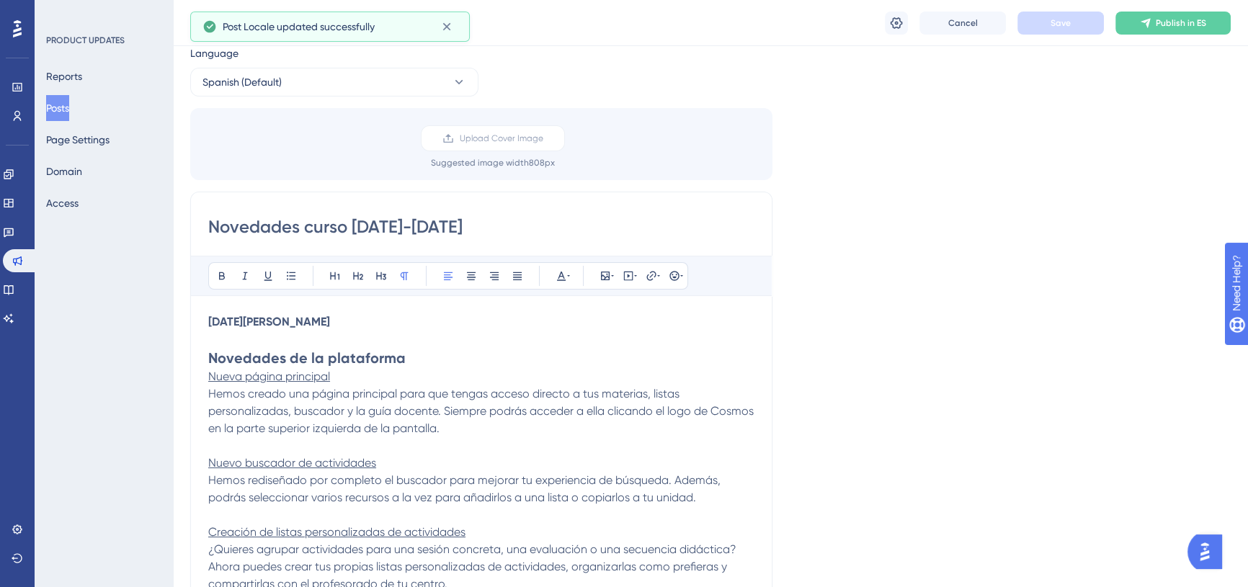
click at [1171, 24] on span "Publish in ES" at bounding box center [1181, 23] width 50 height 12
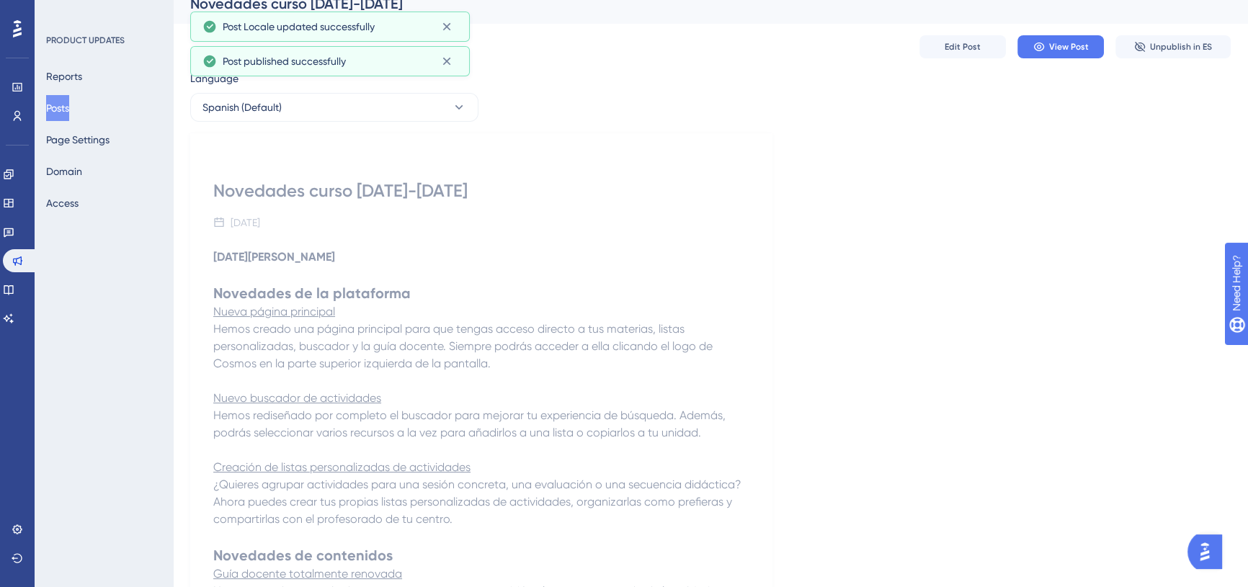
scroll to position [0, 0]
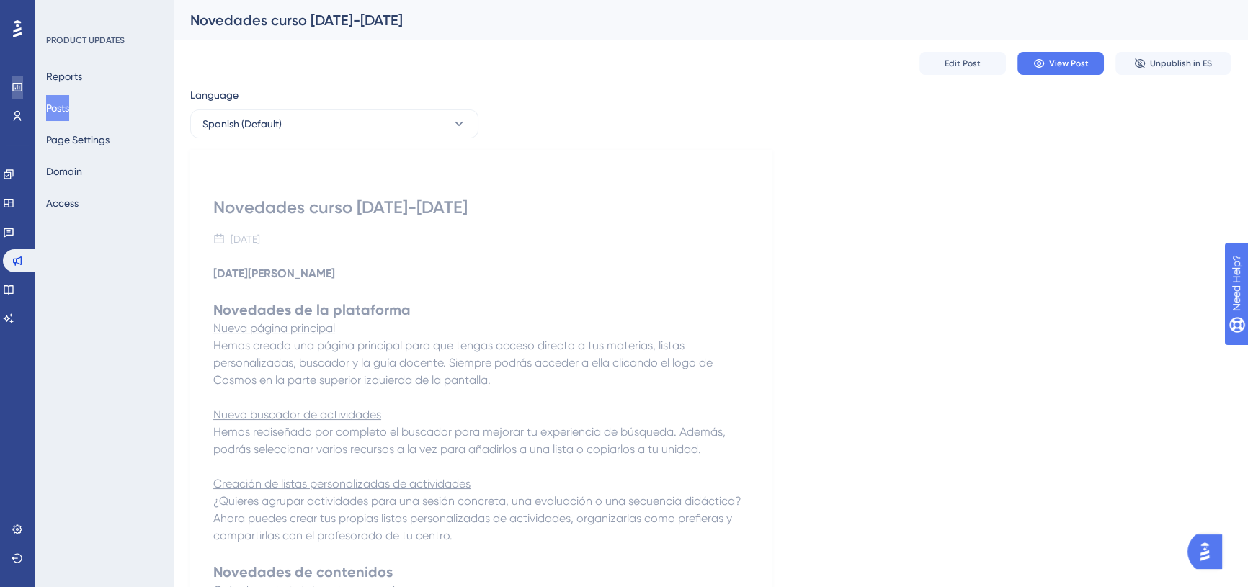
click at [23, 86] on link at bounding box center [18, 87] width 12 height 23
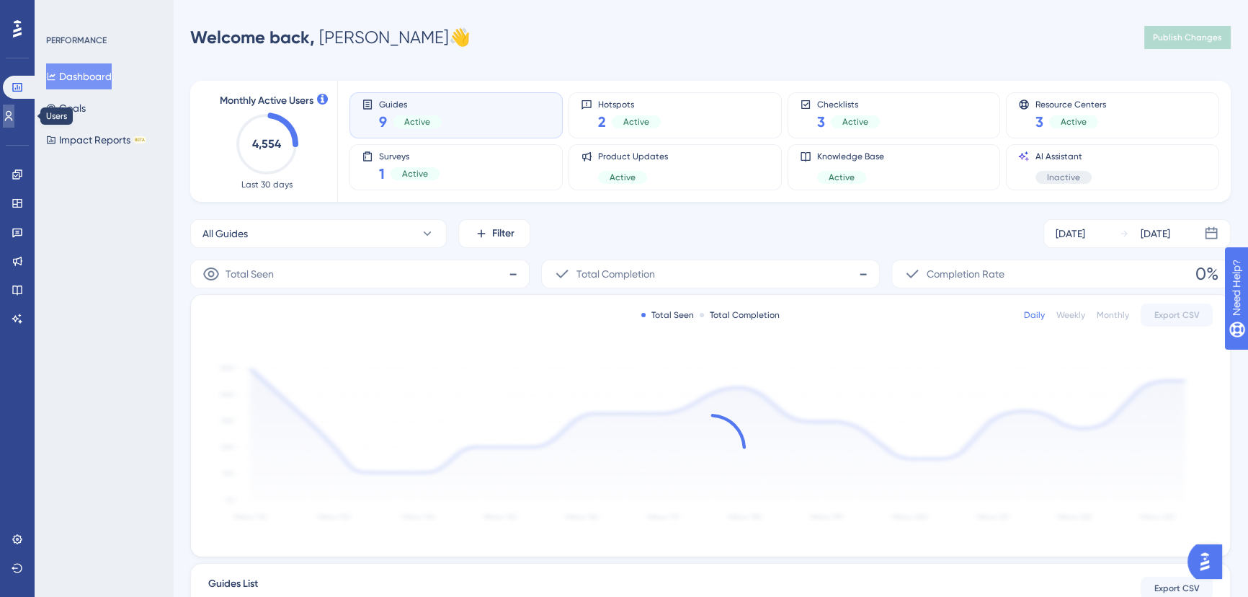
click at [13, 108] on link at bounding box center [9, 115] width 12 height 23
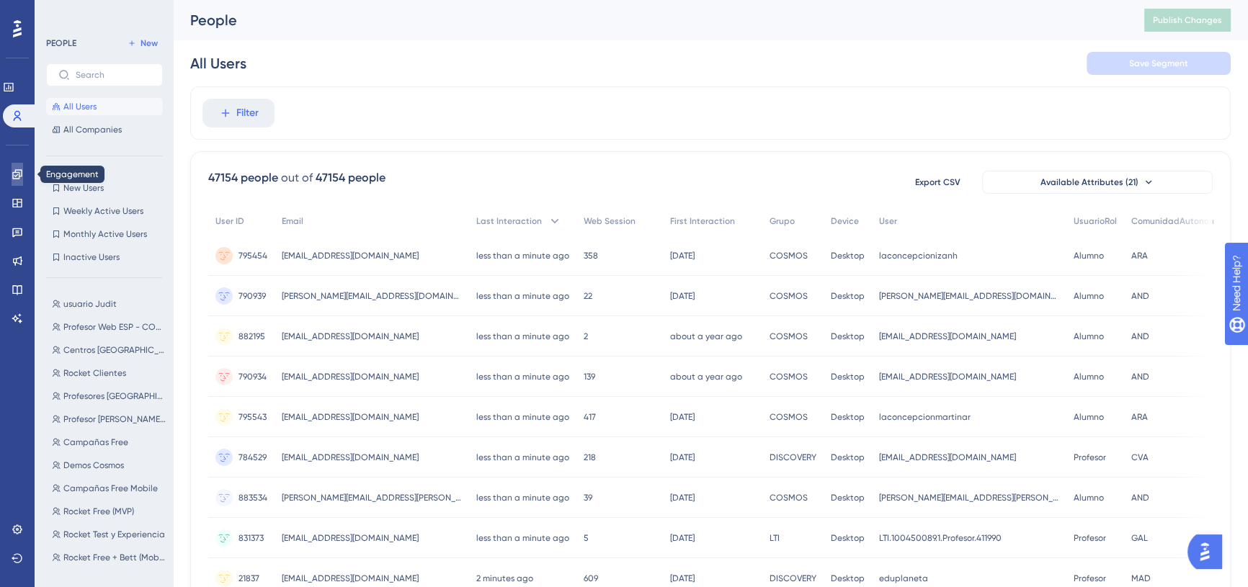
click at [22, 174] on icon at bounding box center [18, 175] width 12 height 12
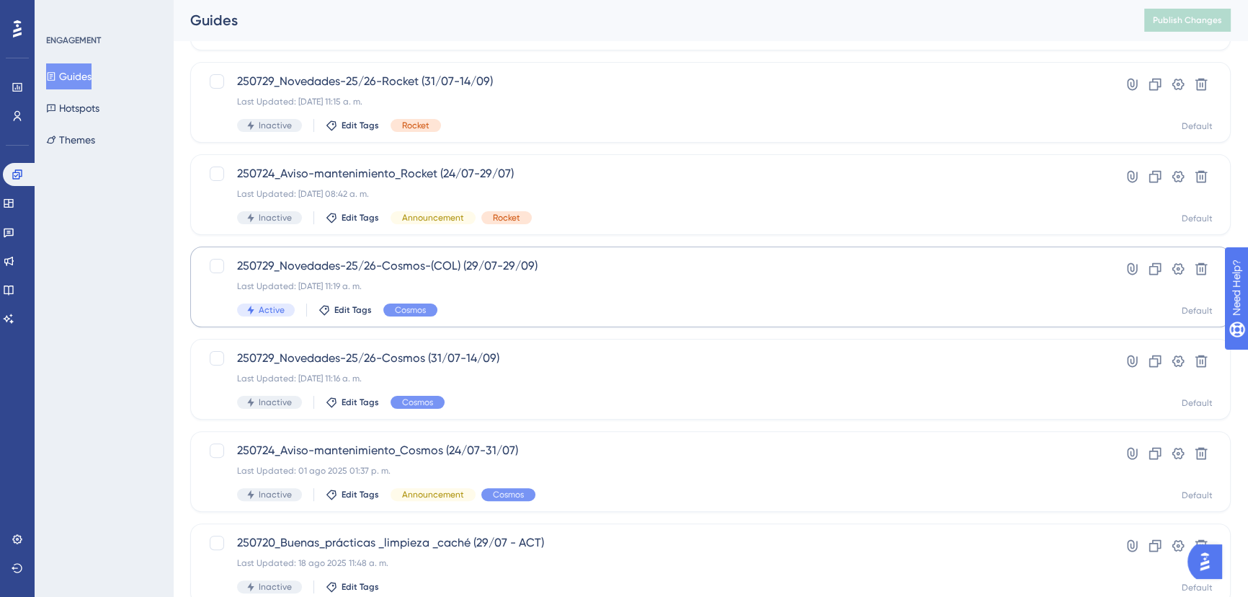
scroll to position [521, 0]
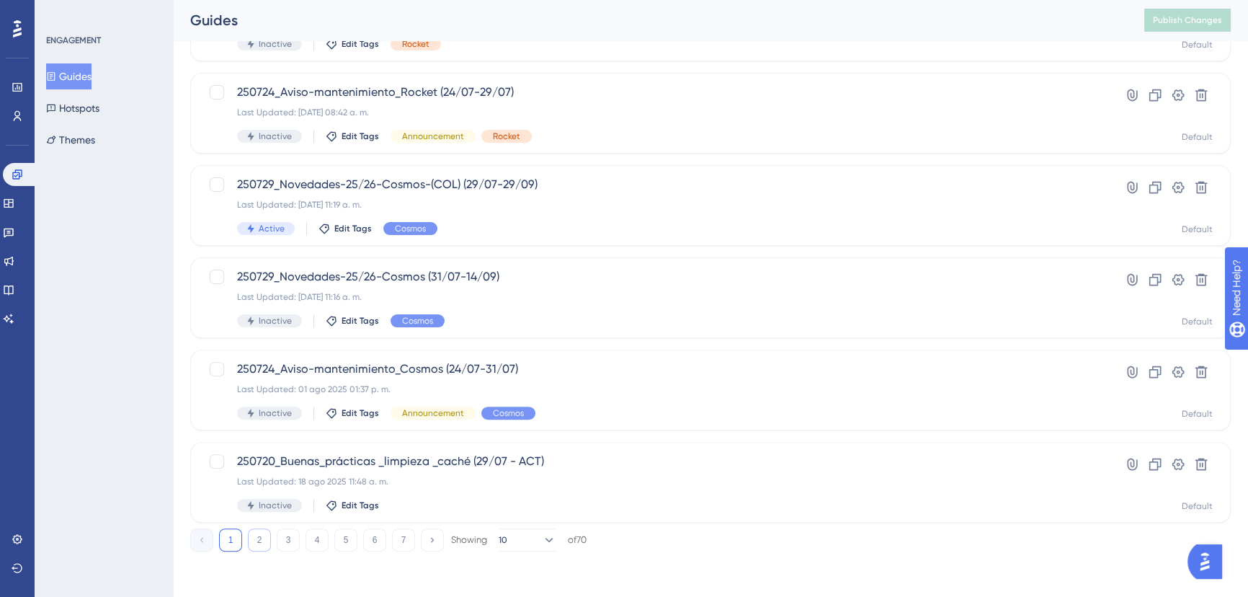
click at [264, 532] on button "2" at bounding box center [259, 539] width 23 height 23
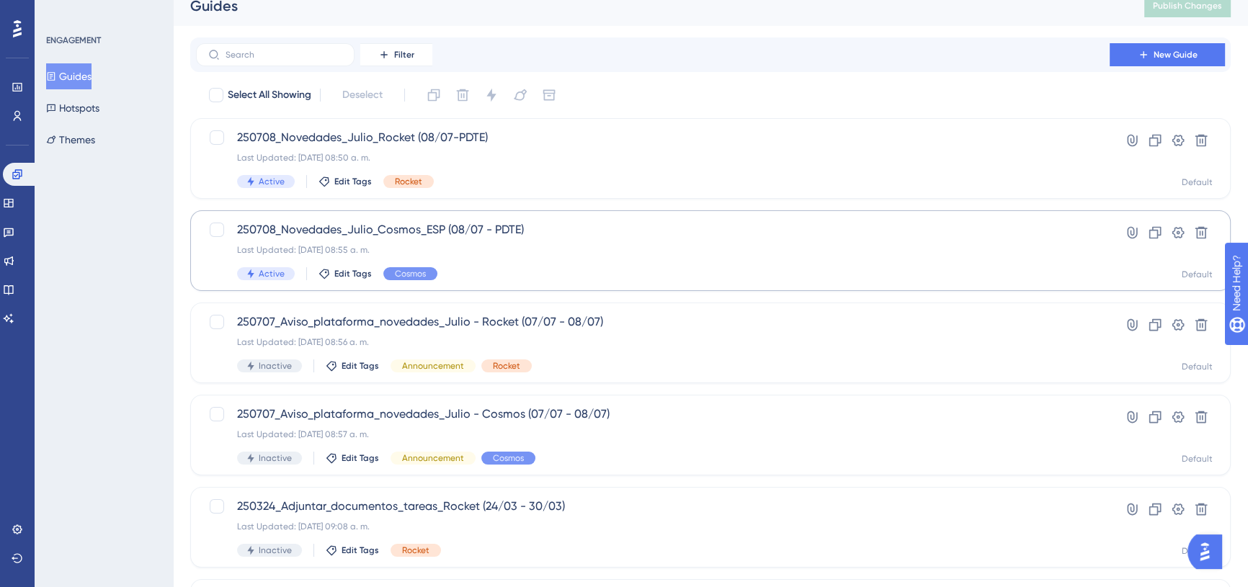
scroll to position [0, 0]
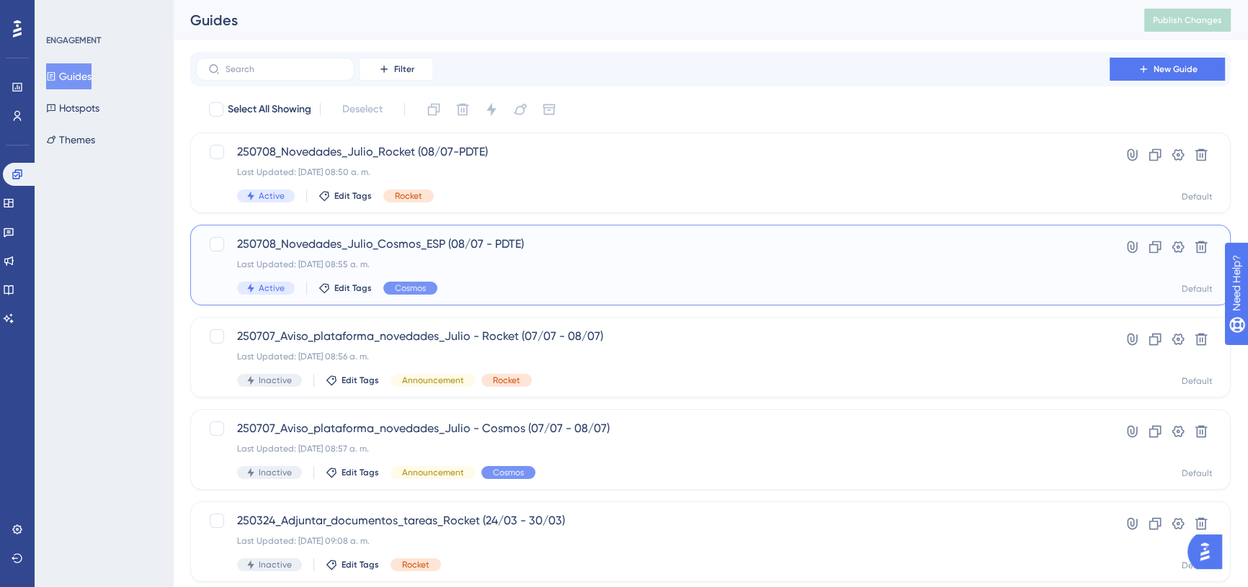
click at [469, 252] on span "250708_Novedades_Julio_Cosmos_ESP (08/07 - PDTE)" at bounding box center [652, 244] width 831 height 17
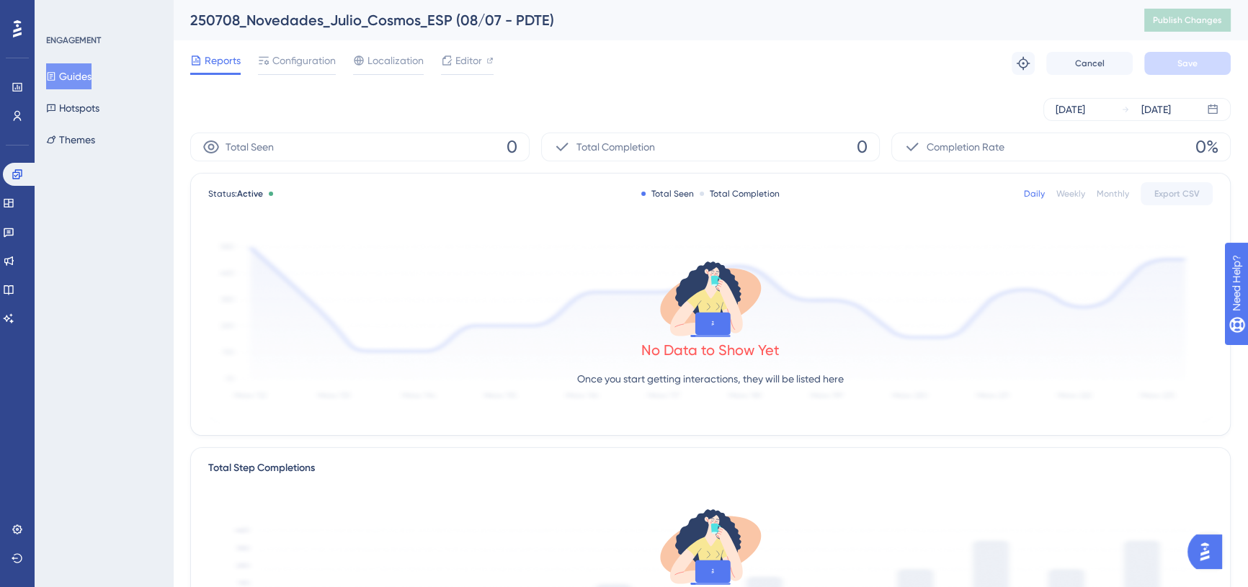
click at [319, 50] on div "Reports Configuration Localization Editor Troubleshoot Cancel Save" at bounding box center [710, 63] width 1040 height 46
click at [319, 58] on span "Configuration" at bounding box center [303, 60] width 63 height 17
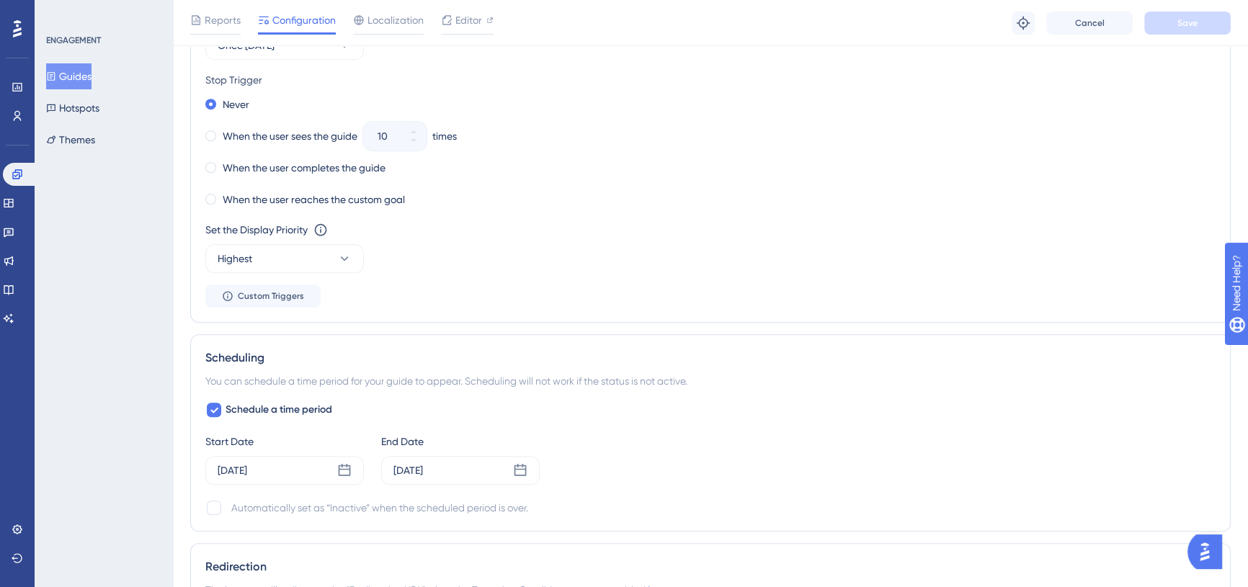
scroll to position [851, 0]
click at [216, 502] on div at bounding box center [214, 507] width 14 height 14
checkbox input "true"
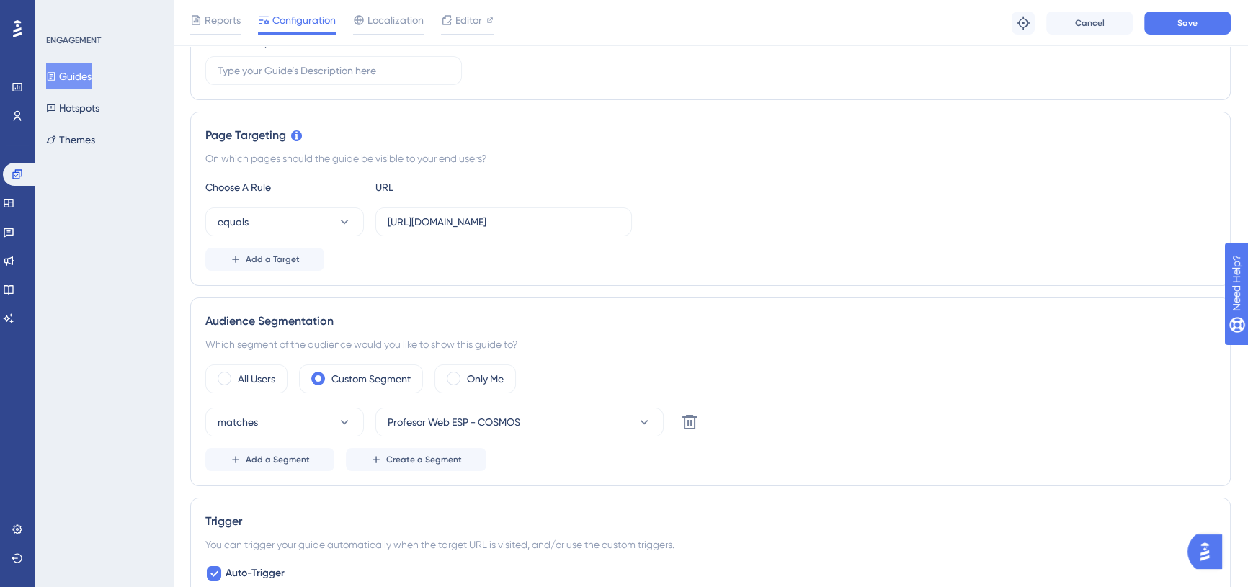
scroll to position [0, 0]
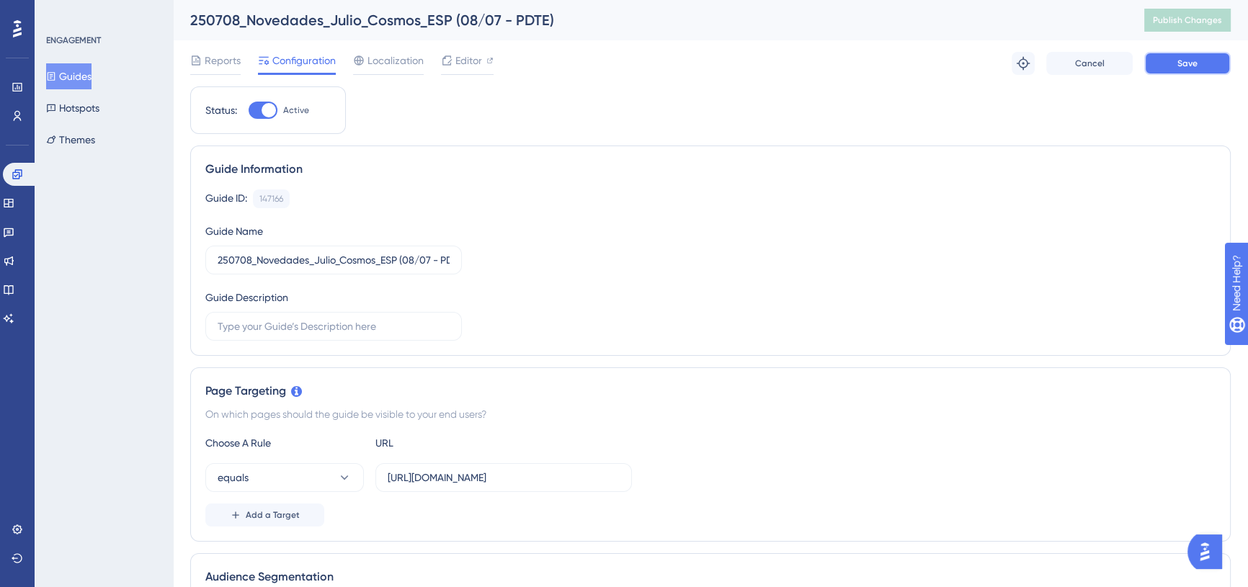
click at [1160, 55] on button "Save" at bounding box center [1187, 63] width 86 height 23
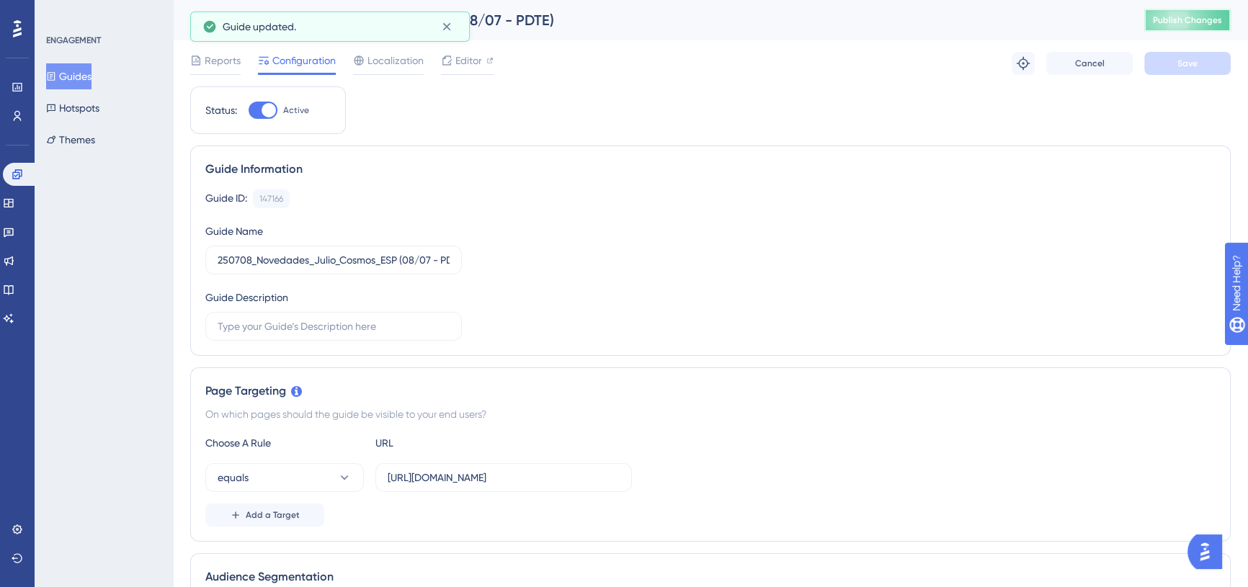
click at [1166, 31] on button "Publish Changes" at bounding box center [1187, 20] width 86 height 23
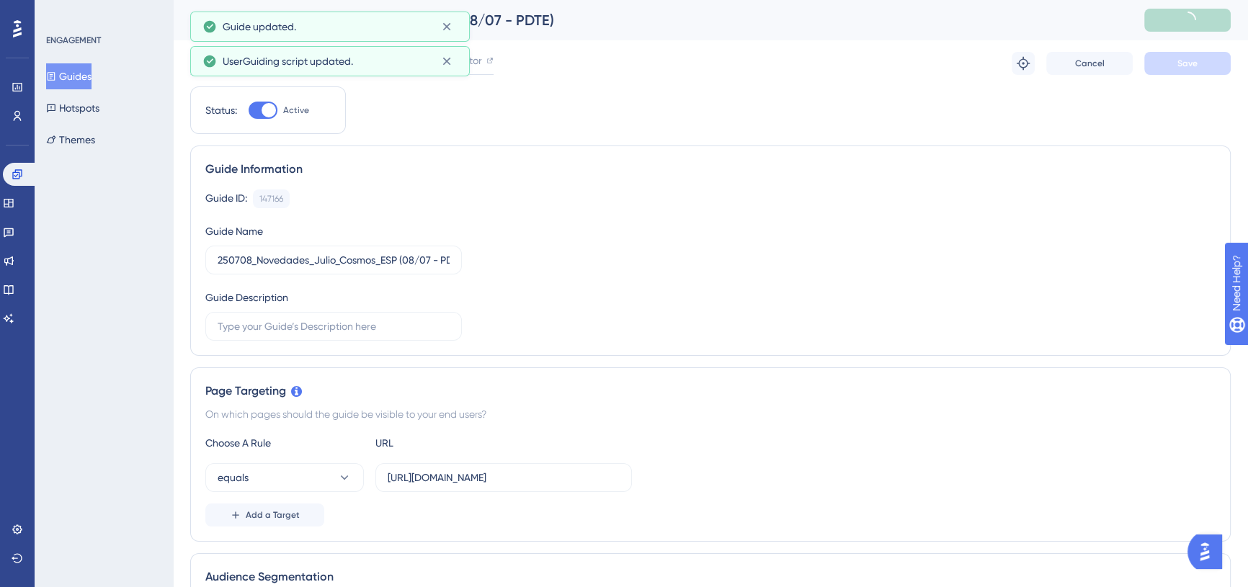
click at [499, 170] on div "Guide Information" at bounding box center [710, 169] width 1010 height 17
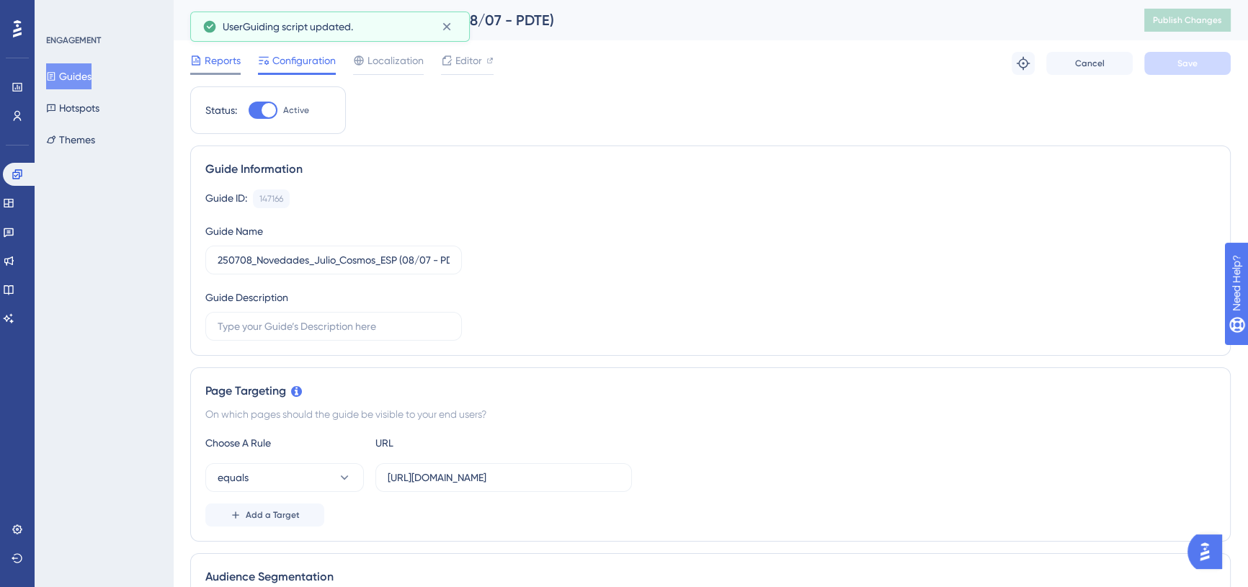
click at [216, 63] on span "Reports" at bounding box center [223, 60] width 36 height 17
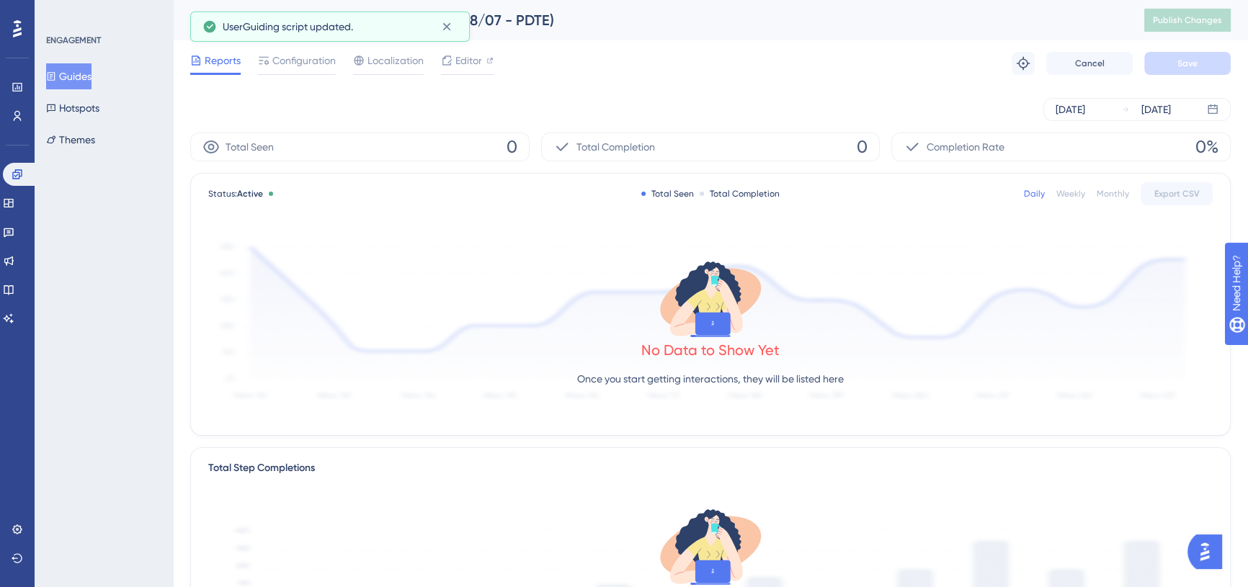
click at [83, 78] on button "Guides" at bounding box center [68, 76] width 45 height 26
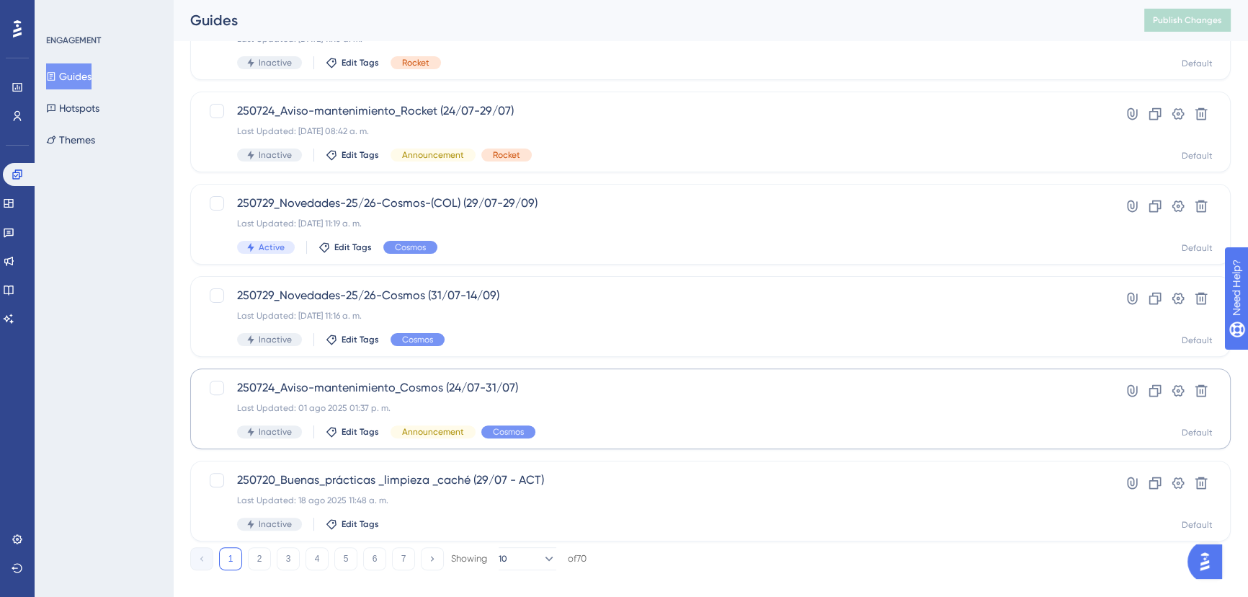
scroll to position [521, 0]
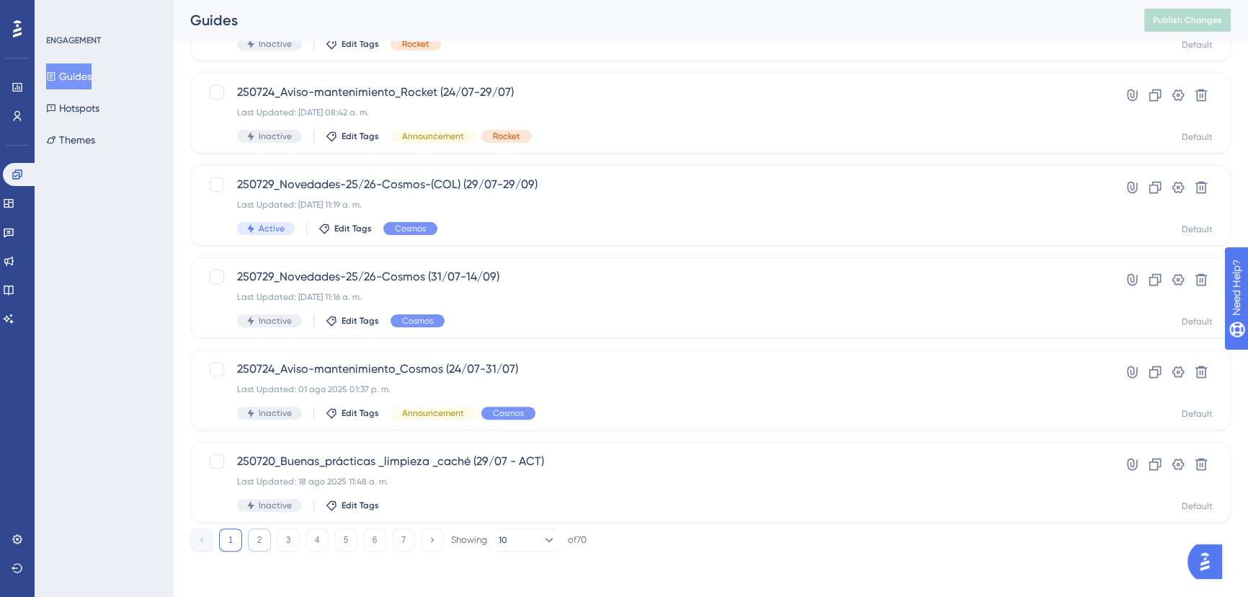
click at [262, 533] on button "2" at bounding box center [259, 539] width 23 height 23
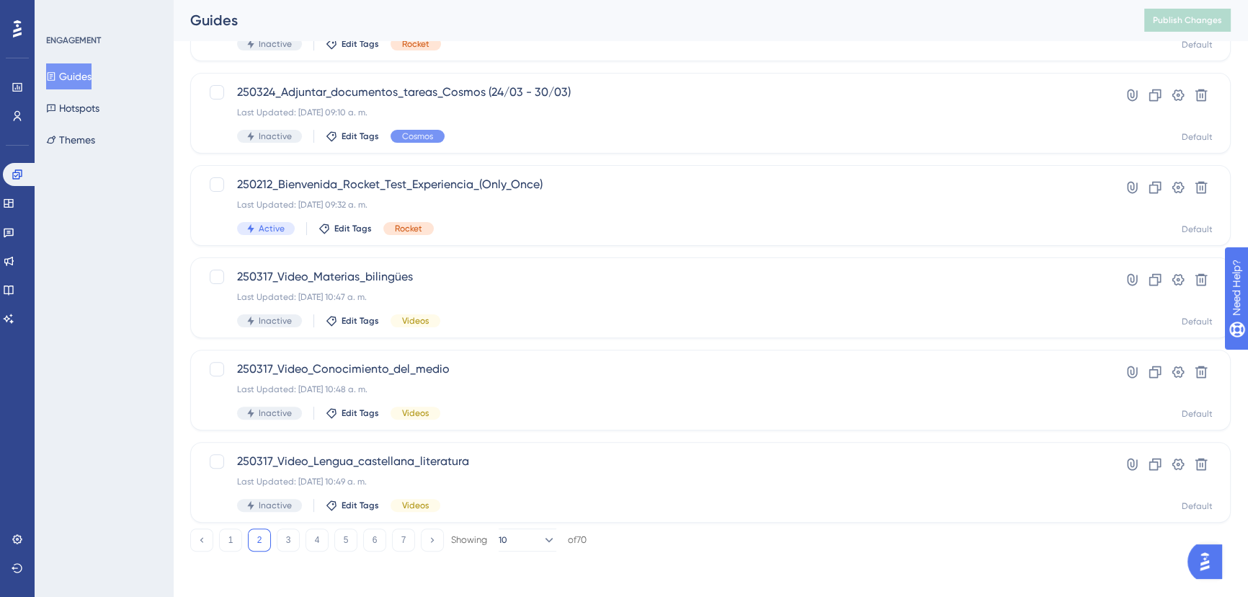
click at [254, 541] on button "2" at bounding box center [259, 539] width 23 height 23
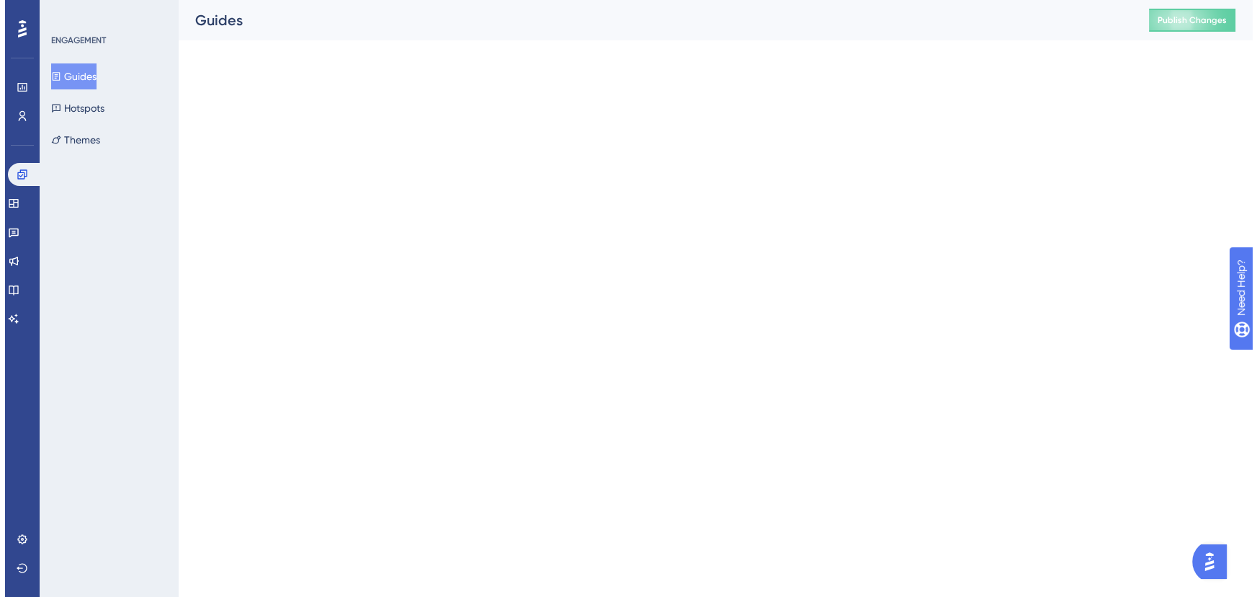
scroll to position [0, 0]
